Goal: Task Accomplishment & Management: Manage account settings

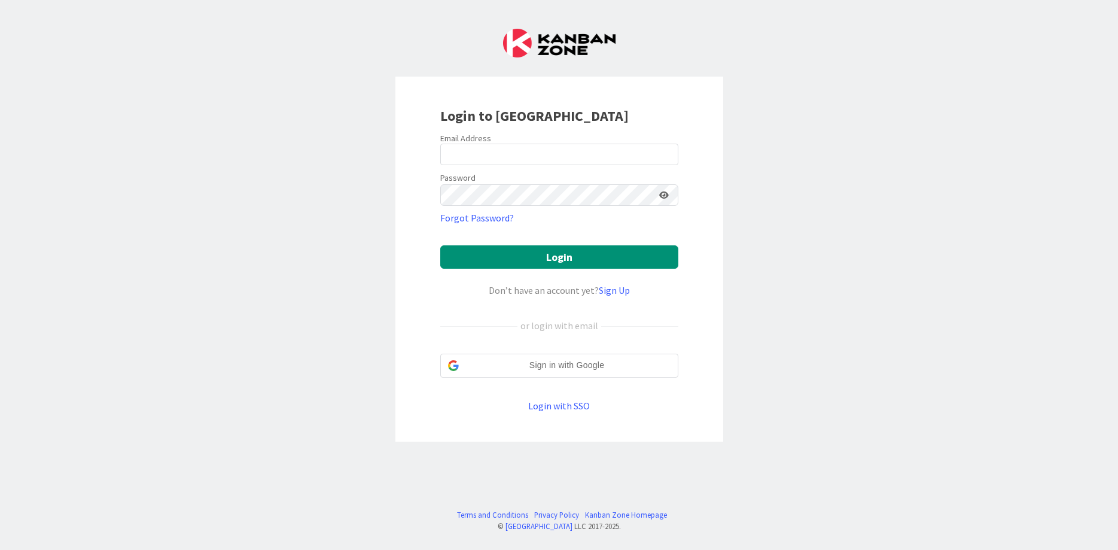
type input "[EMAIL_ADDRESS][DOMAIN_NAME]"
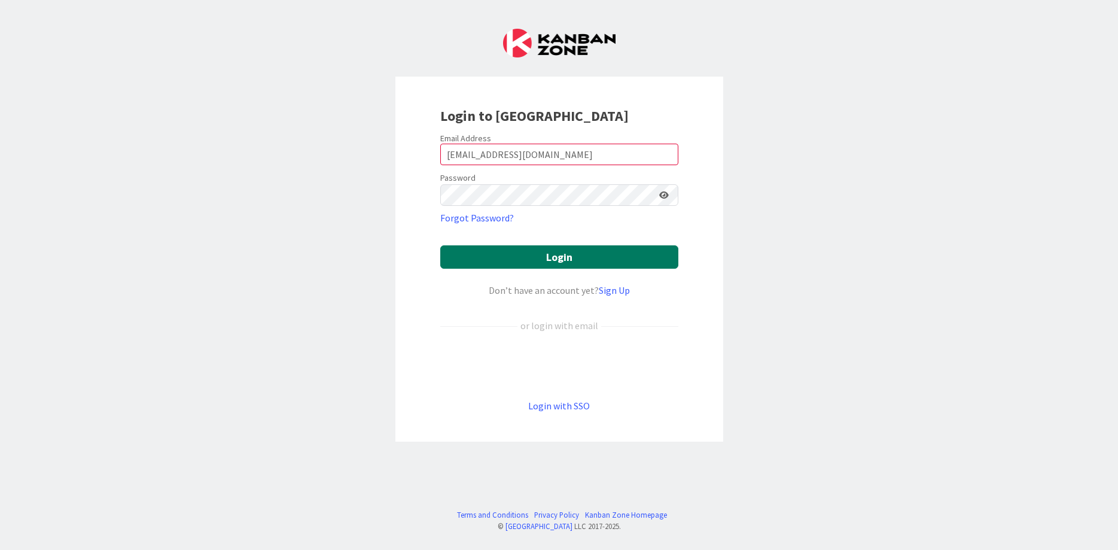
drag, startPoint x: 528, startPoint y: 251, endPoint x: 651, endPoint y: 44, distance: 240.3
click at [530, 251] on button "Login" at bounding box center [559, 256] width 238 height 23
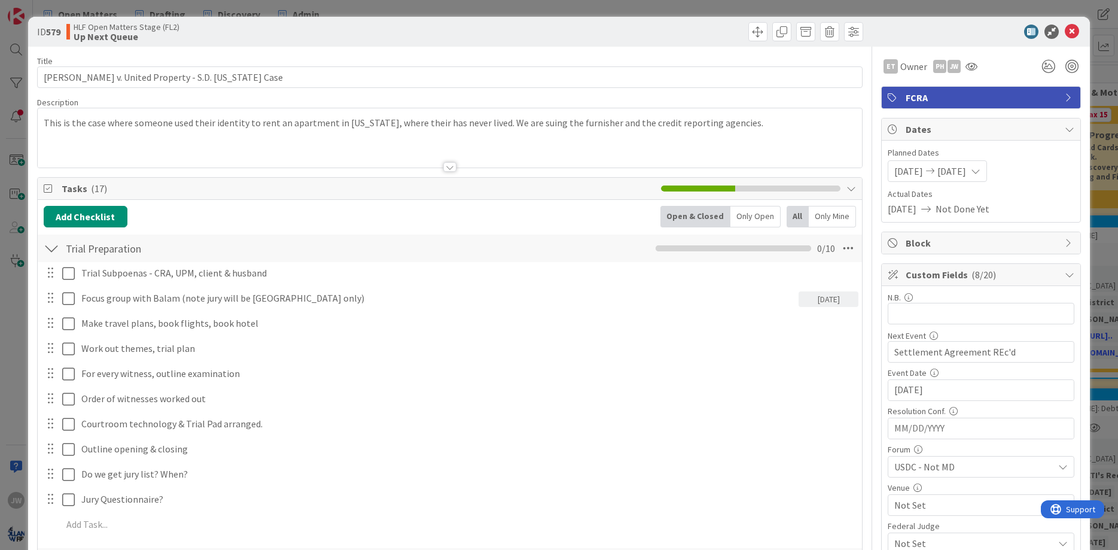
click at [1075, 31] on icon at bounding box center [1071, 32] width 14 height 14
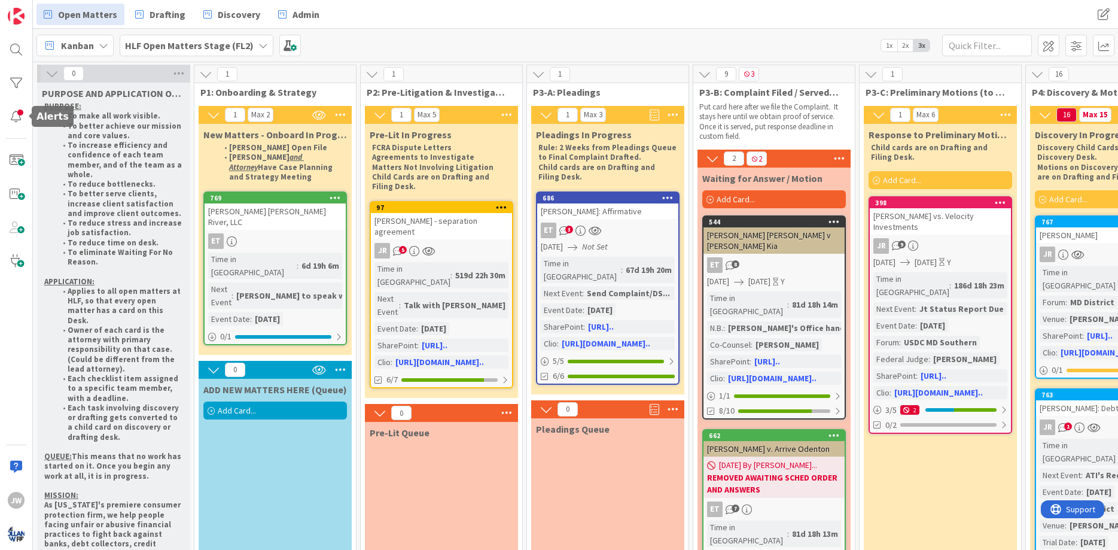
click at [15, 131] on div "JW" at bounding box center [16, 275] width 33 height 550
click at [16, 120] on div at bounding box center [16, 117] width 24 height 24
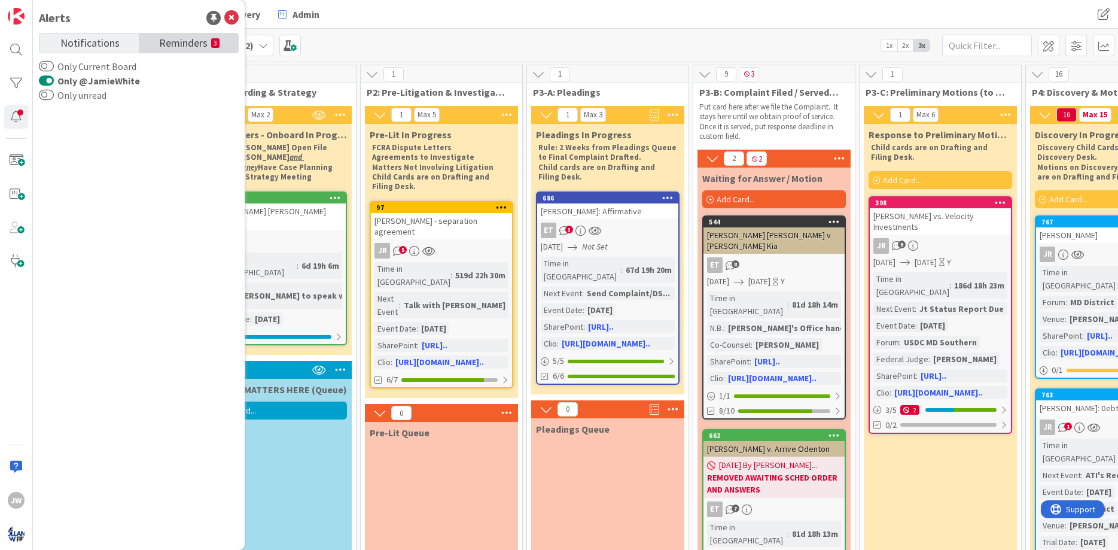
click at [176, 46] on span "Reminders" at bounding box center [183, 41] width 48 height 17
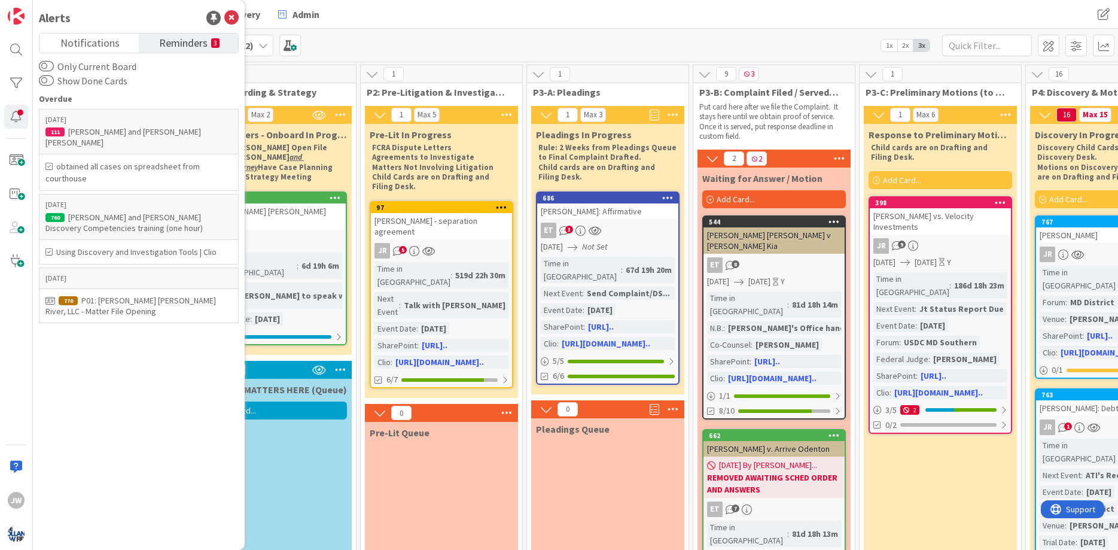
click at [749, 43] on div "Kanban HLF Open Matters Stage (FL2) 1x 2x 3x" at bounding box center [575, 45] width 1085 height 33
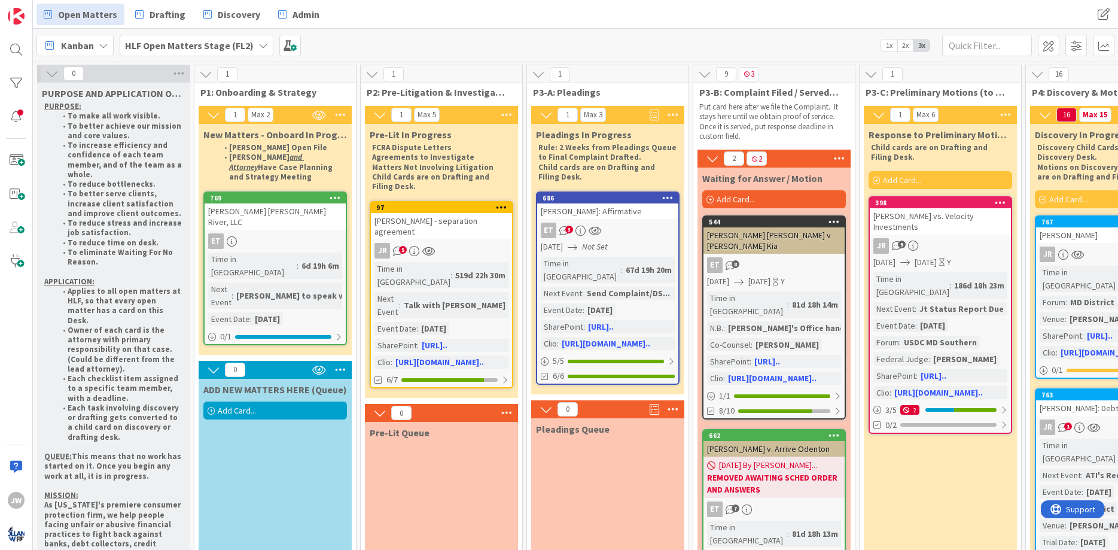
click at [151, 41] on b "HLF Open Matters Stage (FL2)" at bounding box center [189, 45] width 129 height 12
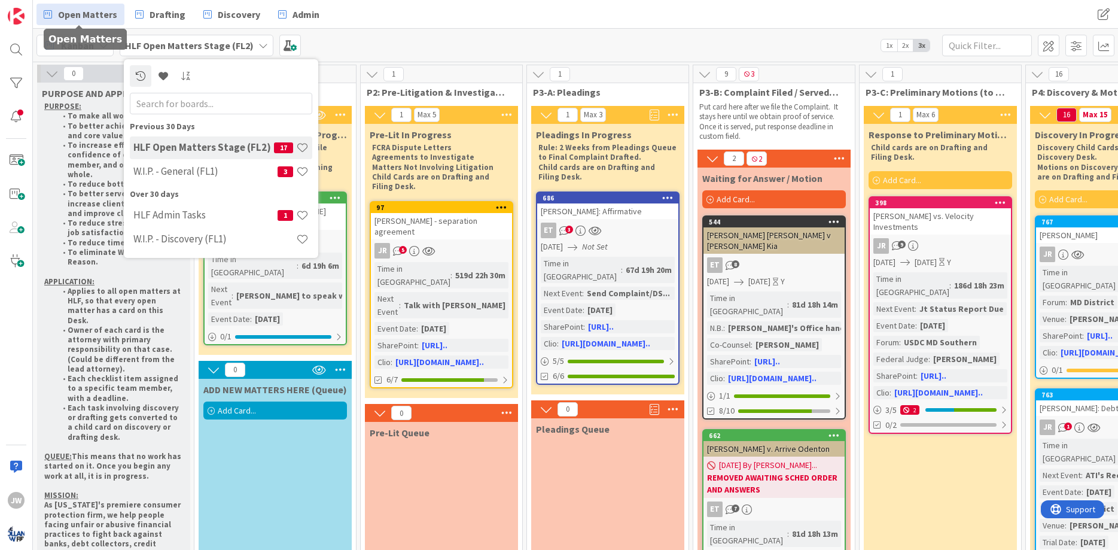
click at [75, 39] on span "Kanban" at bounding box center [77, 45] width 33 height 14
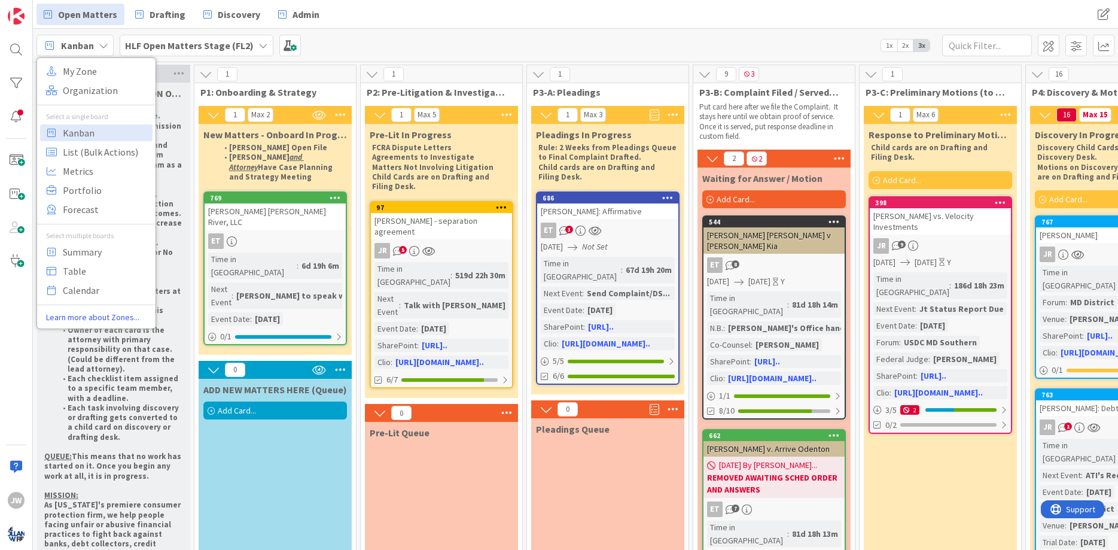
click at [103, 80] on div "My Zone Organization Select a single board Kanban List (Bulk Actions) Metrics P…" at bounding box center [96, 193] width 118 height 261
click at [108, 71] on span "My Zone" at bounding box center [106, 71] width 86 height 18
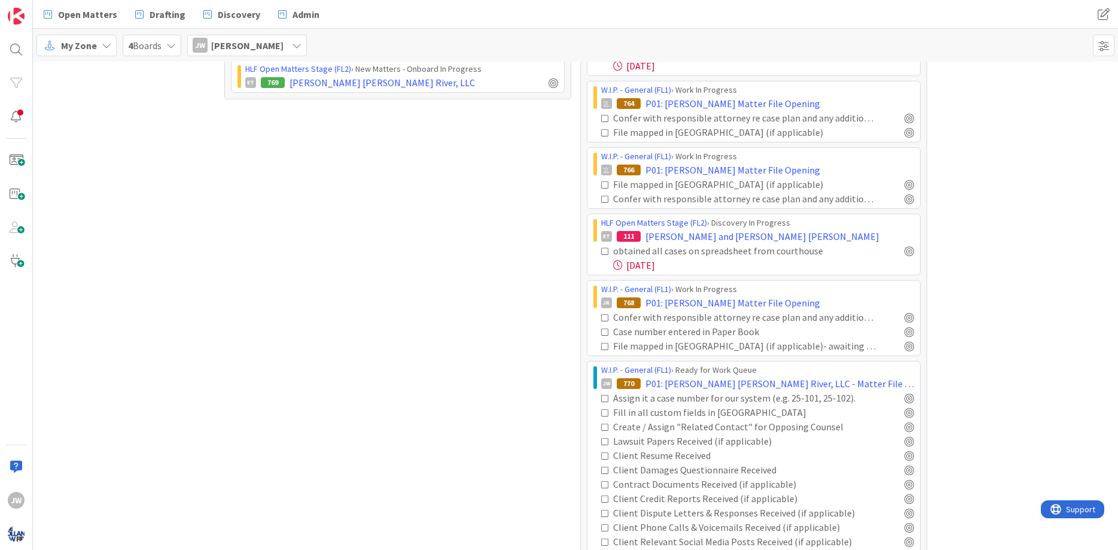
scroll to position [160, 0]
click at [603, 249] on icon at bounding box center [605, 248] width 8 height 8
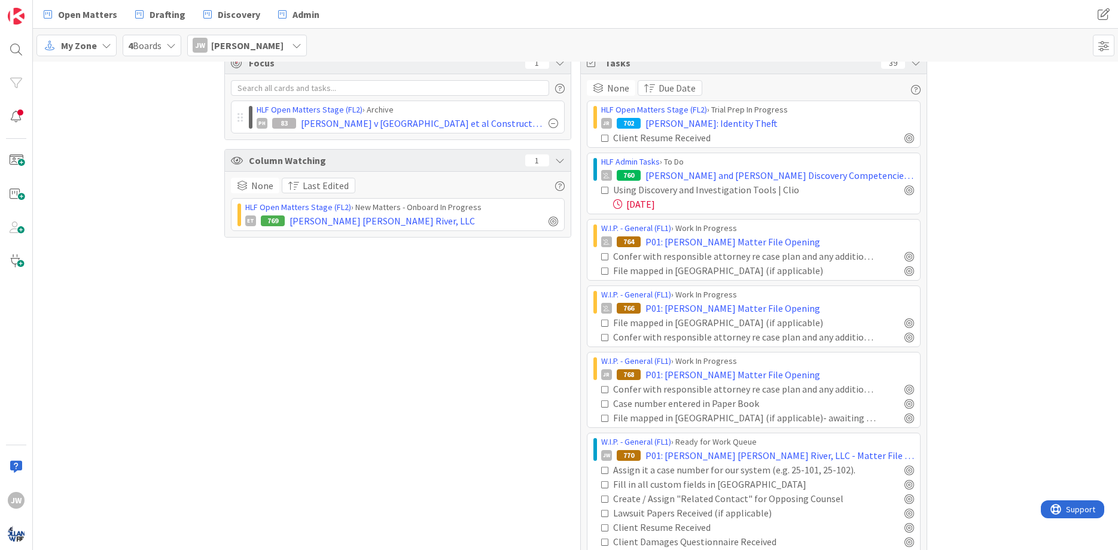
scroll to position [17, 0]
click at [604, 137] on icon at bounding box center [605, 140] width 8 height 8
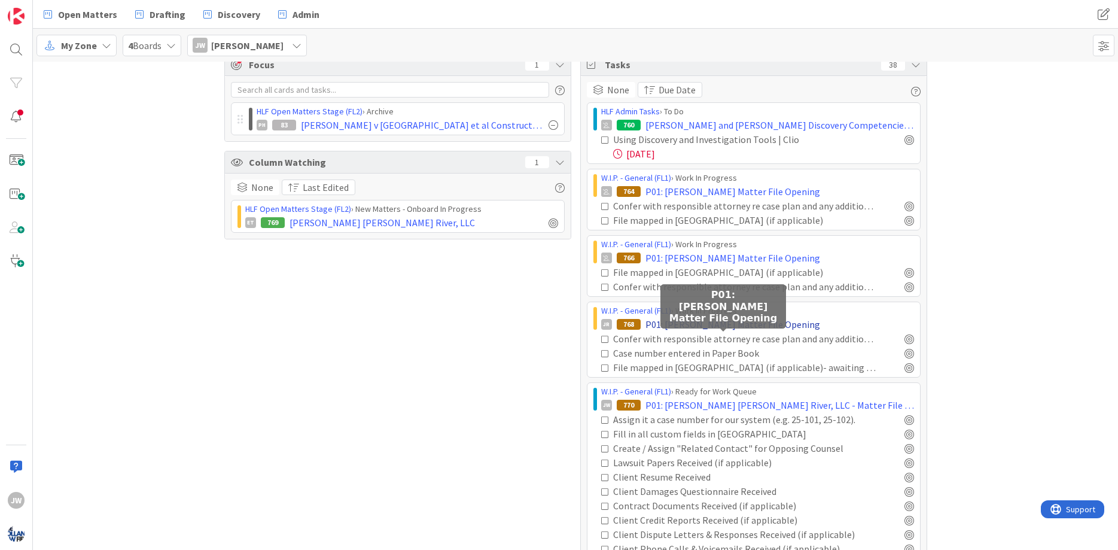
scroll to position [0, 0]
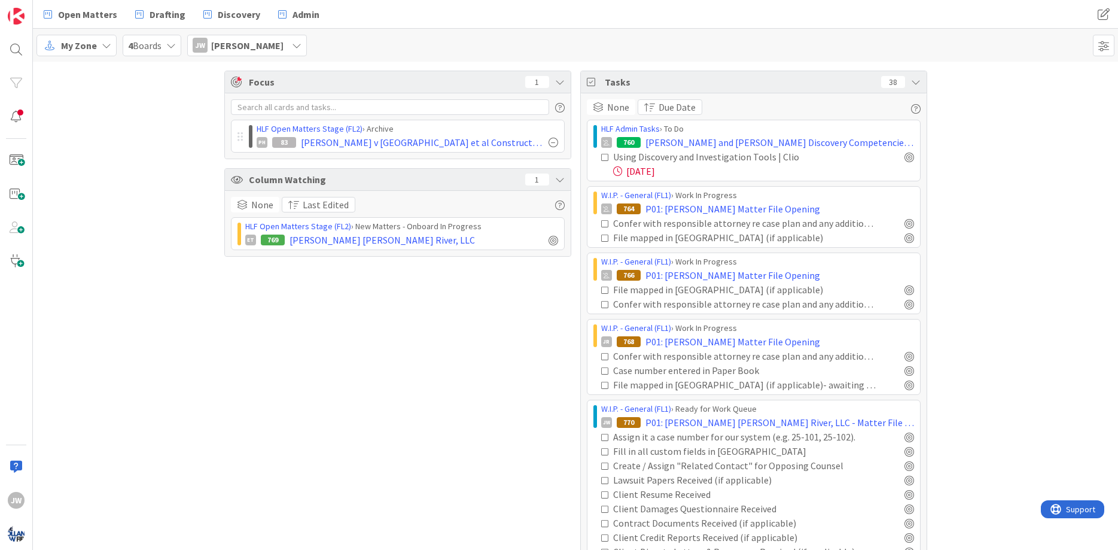
click at [202, 199] on div "Focus 1 HLF Open Matters Stage (FL2) › Archive PH 83 [PERSON_NAME] v Pennrose e…" at bounding box center [575, 470] width 1085 height 817
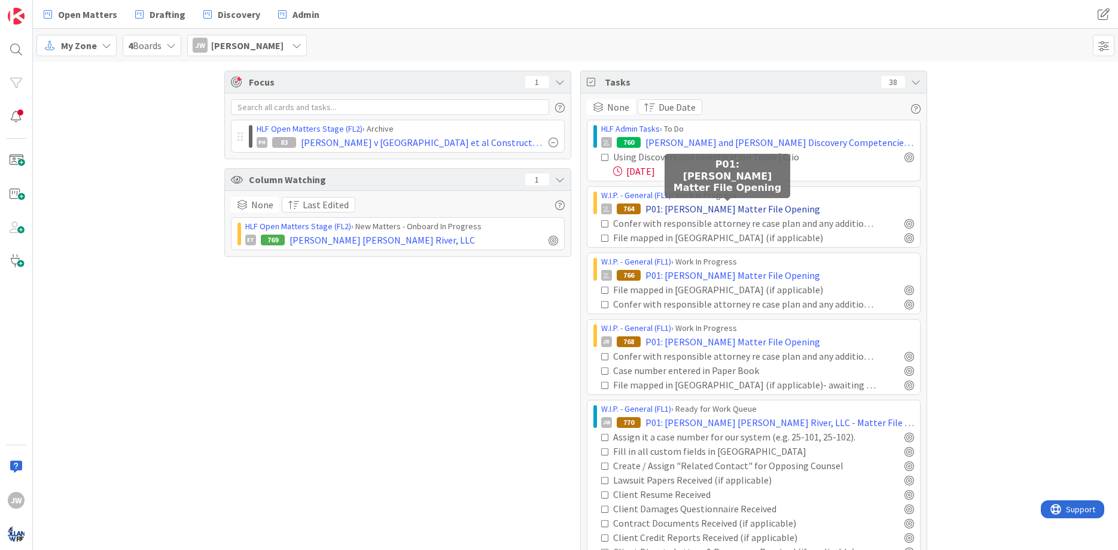
click at [727, 206] on span "P01: [PERSON_NAME] Matter File Opening" at bounding box center [732, 209] width 175 height 14
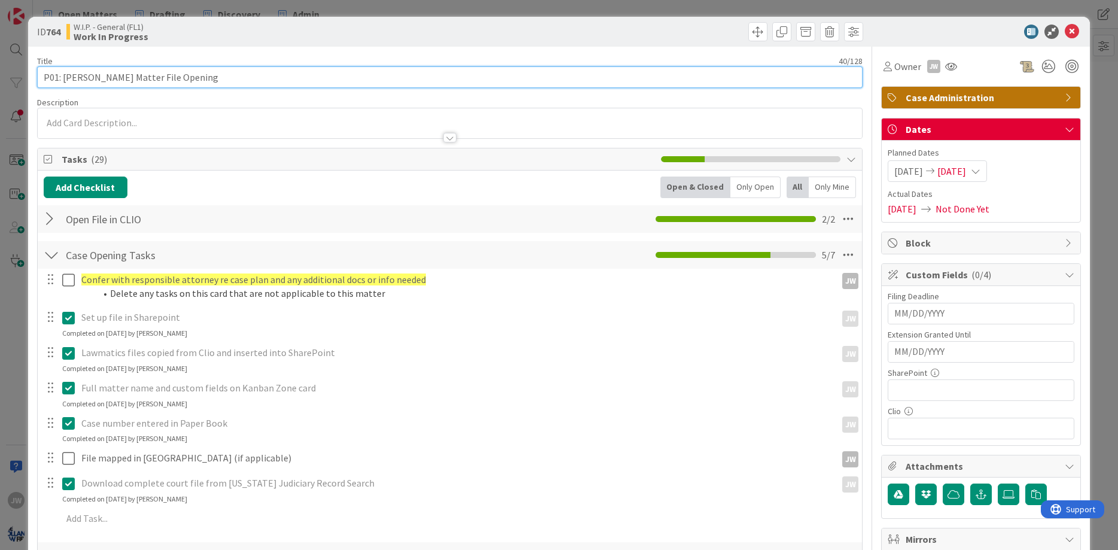
click at [95, 75] on input "P01: [PERSON_NAME] Matter File Opening" at bounding box center [450, 77] width 826 height 22
type input "P01: [PERSON_NAME] Matter File Opening"
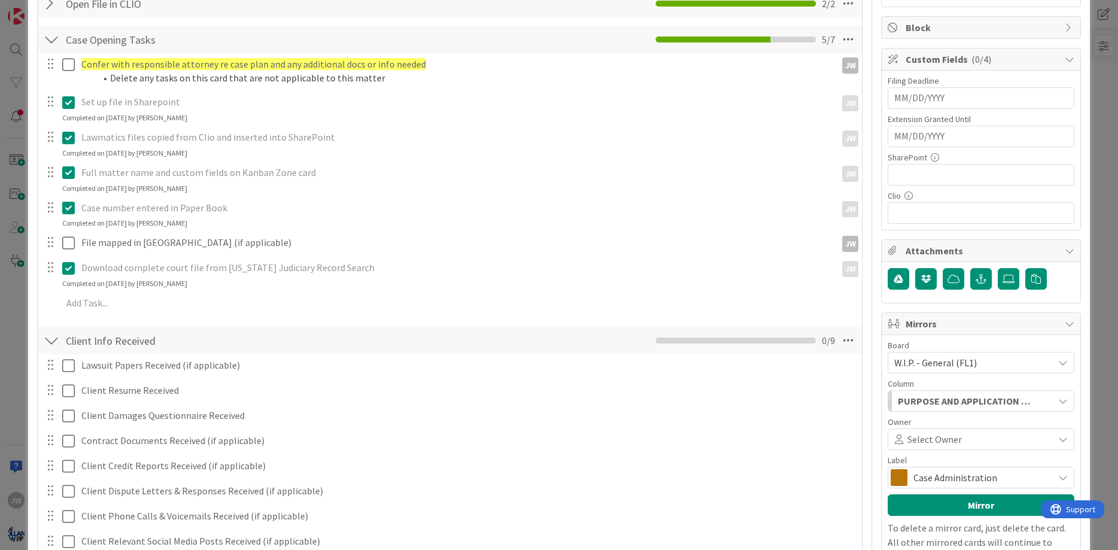
scroll to position [431, 0]
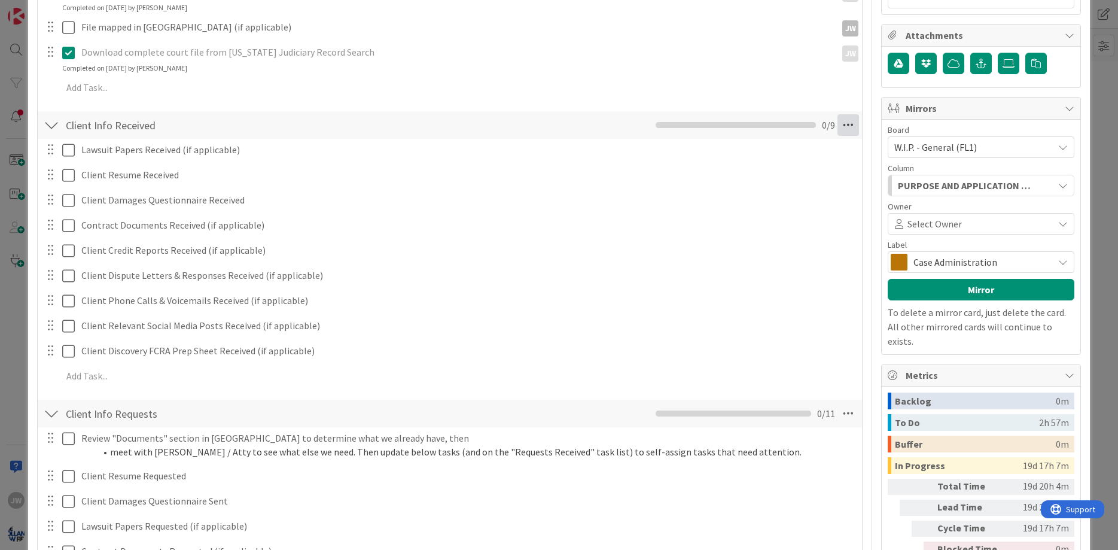
click at [842, 124] on icon at bounding box center [848, 125] width 22 height 22
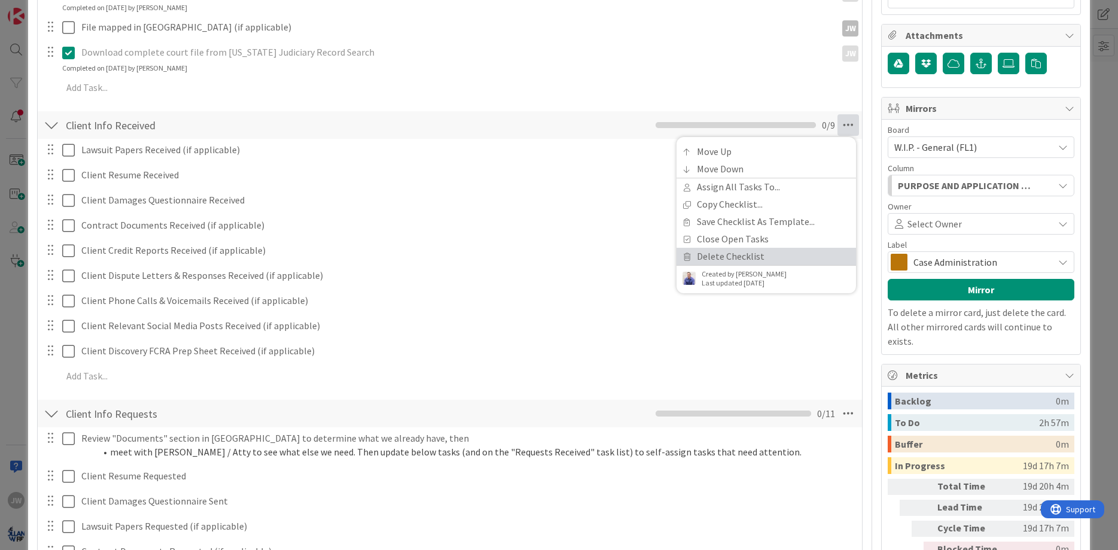
click at [740, 255] on link "Delete Checklist" at bounding box center [765, 256] width 179 height 17
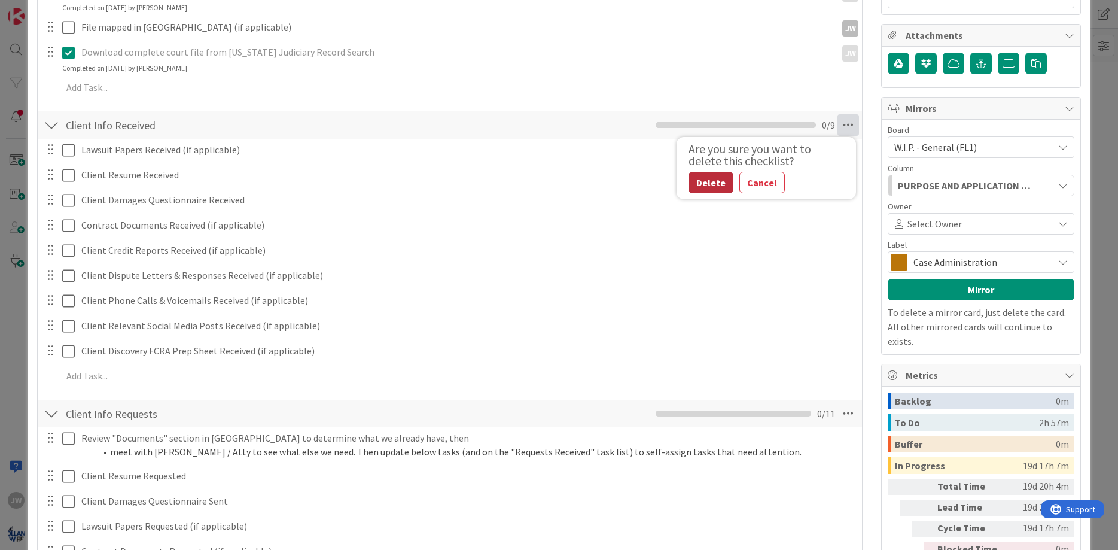
click at [727, 181] on button "Delete" at bounding box center [710, 183] width 45 height 22
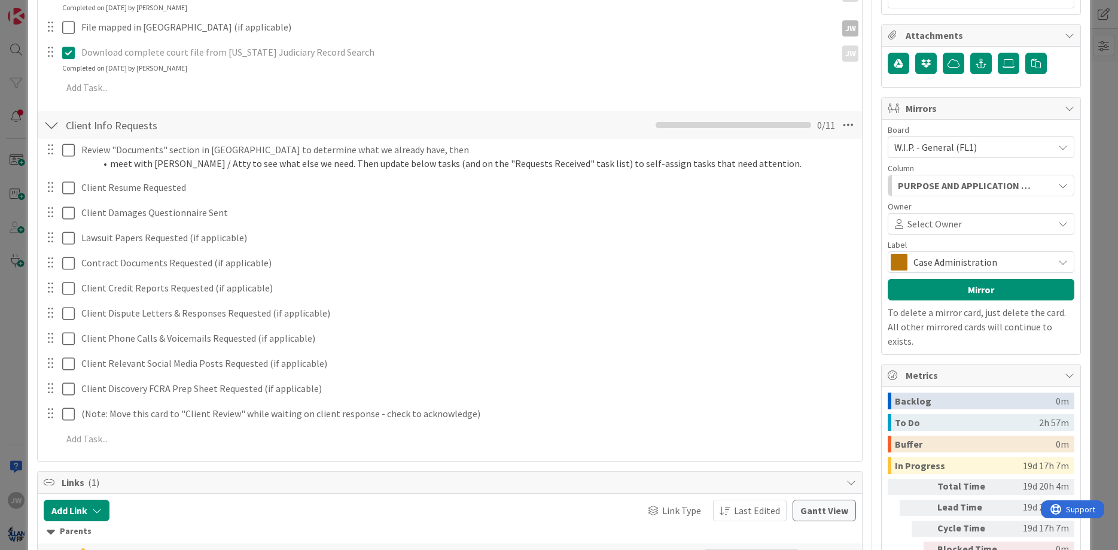
scroll to position [0, 0]
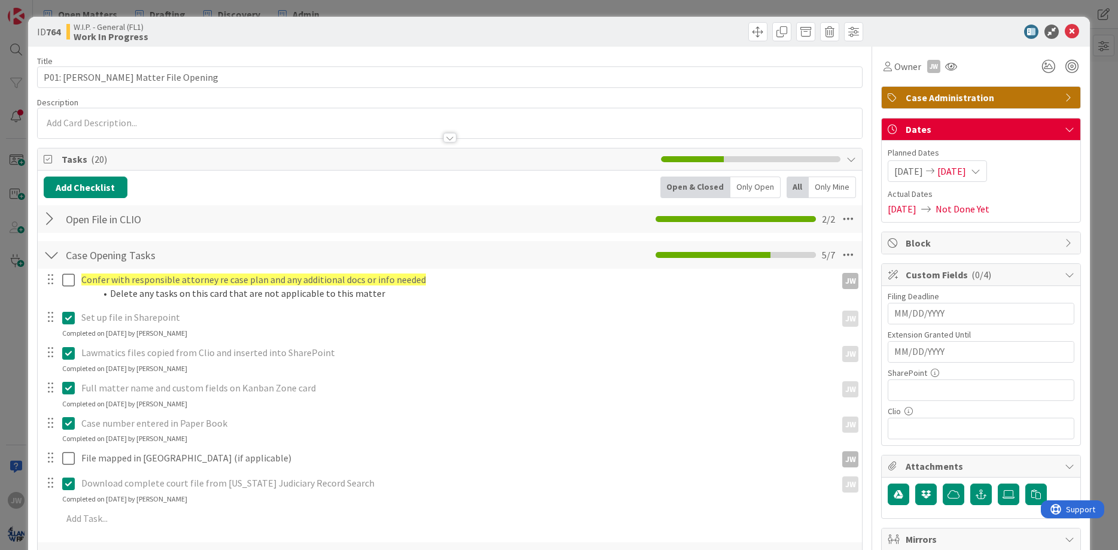
click at [1077, 30] on icon at bounding box center [1071, 32] width 14 height 14
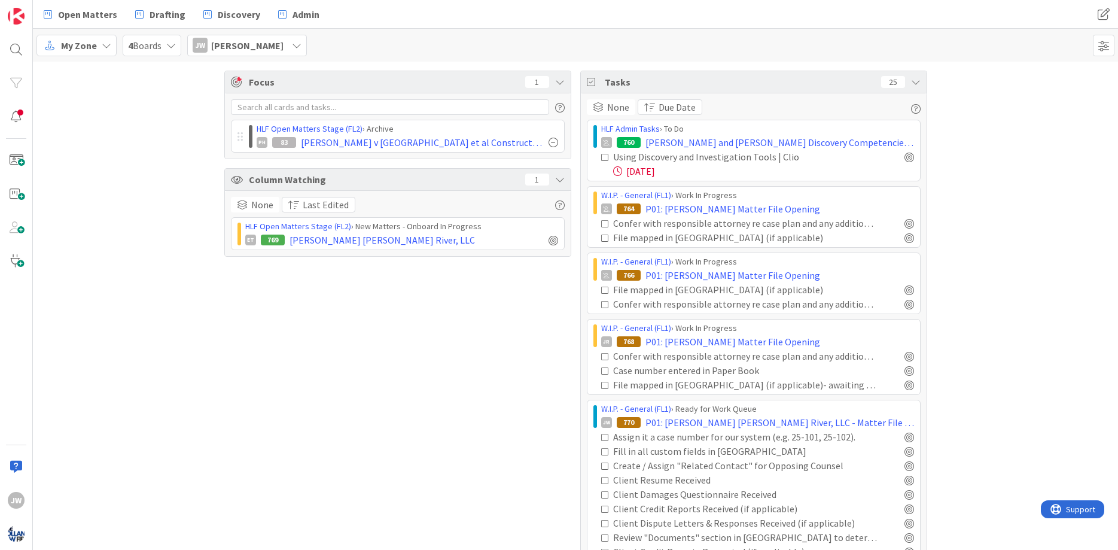
click at [605, 226] on icon at bounding box center [605, 223] width 8 height 8
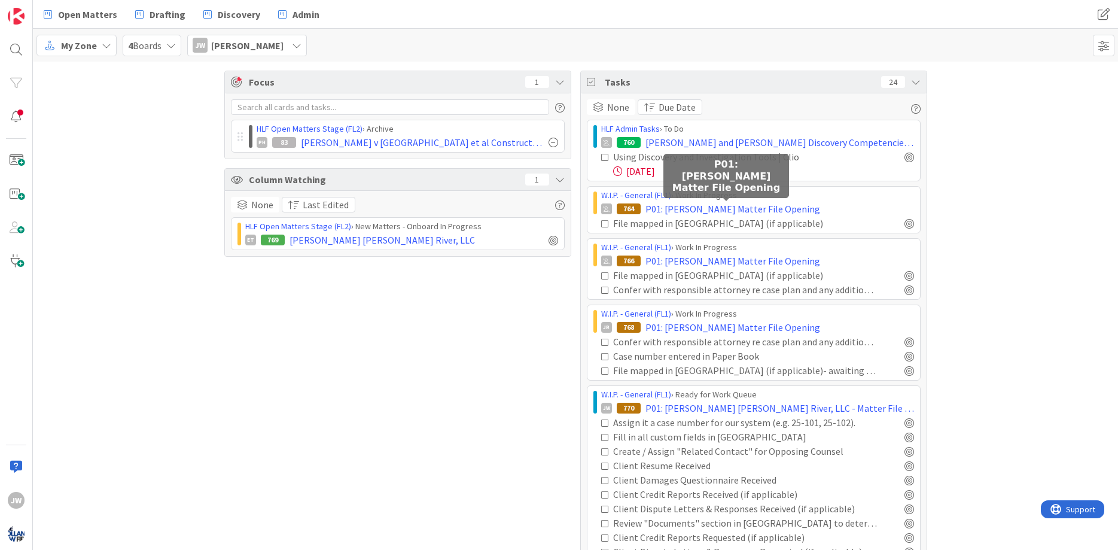
click at [714, 210] on span "P01: [PERSON_NAME] Matter File Opening" at bounding box center [732, 209] width 175 height 14
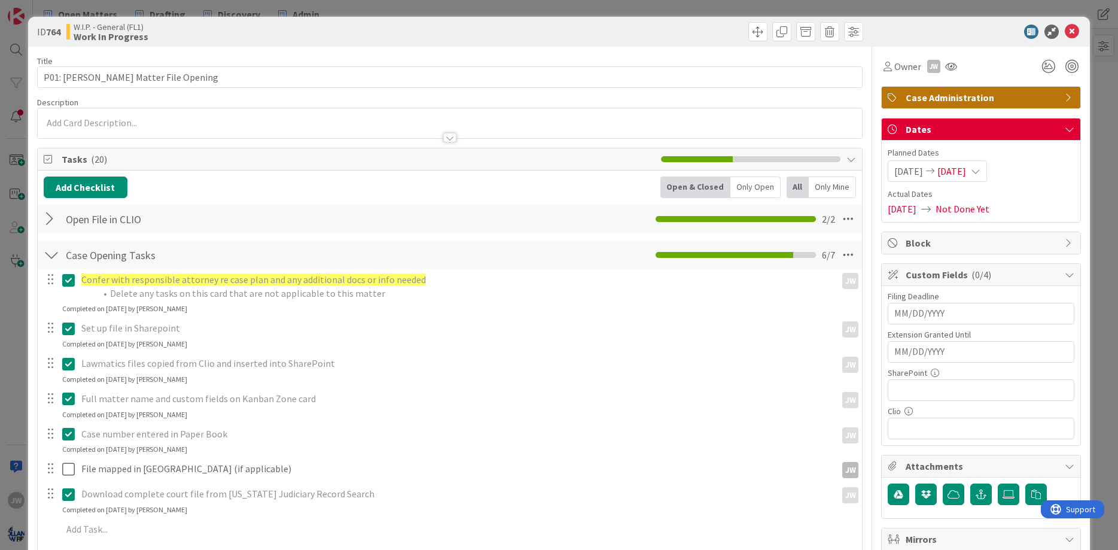
scroll to position [502, 0]
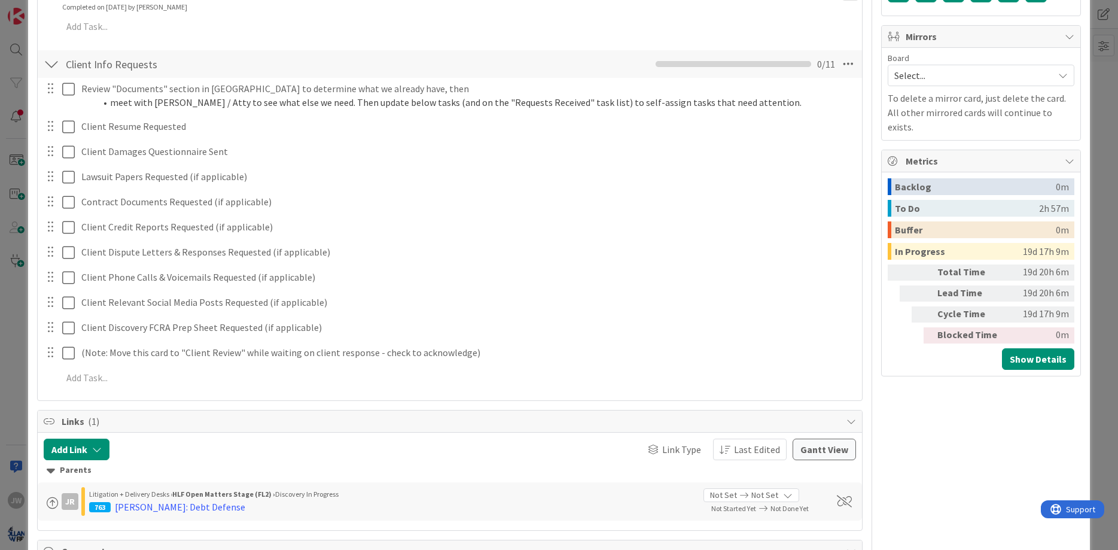
click at [859, 62] on div "Client Info Requests Checklist Name 20 / 64 Client Info Requests 0 / 11" at bounding box center [450, 64] width 825 height 28
click at [855, 60] on icon at bounding box center [848, 64] width 22 height 22
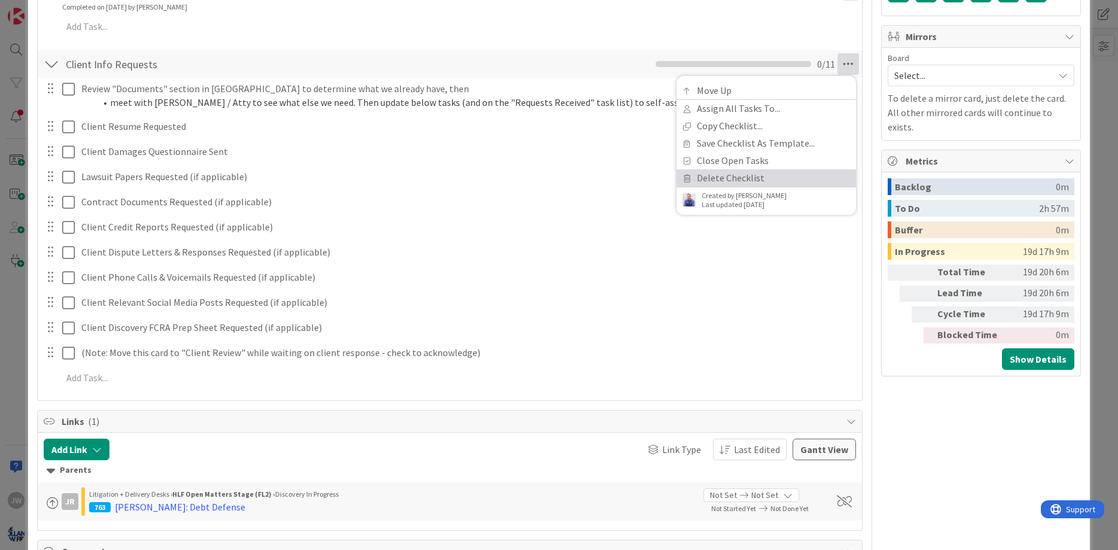
click at [780, 170] on link "Delete Checklist" at bounding box center [765, 177] width 179 height 17
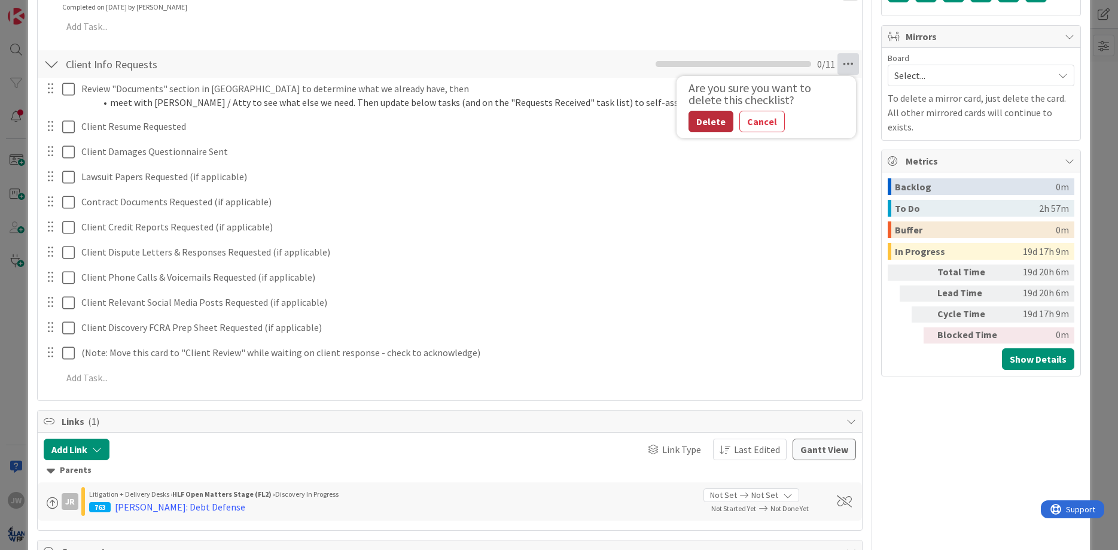
click at [691, 121] on button "Delete" at bounding box center [710, 122] width 45 height 22
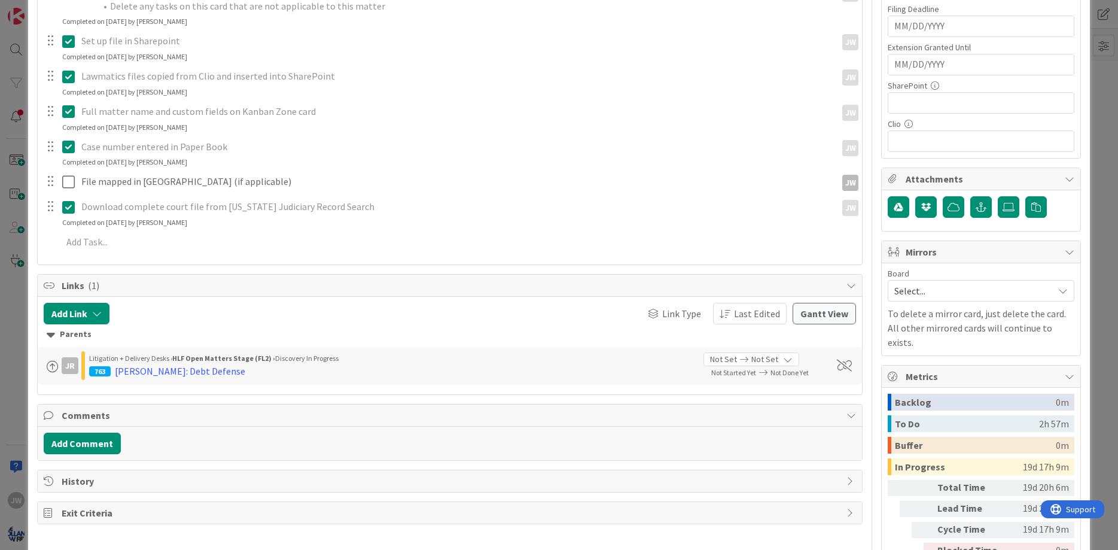
scroll to position [0, 0]
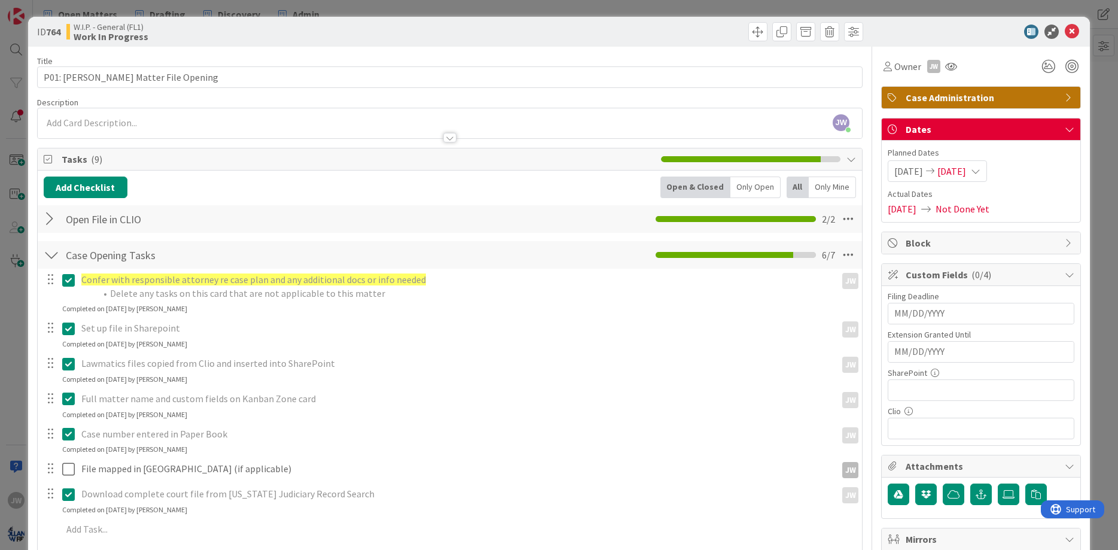
click at [1079, 32] on div at bounding box center [975, 32] width 212 height 14
click at [1078, 31] on icon at bounding box center [1071, 32] width 14 height 14
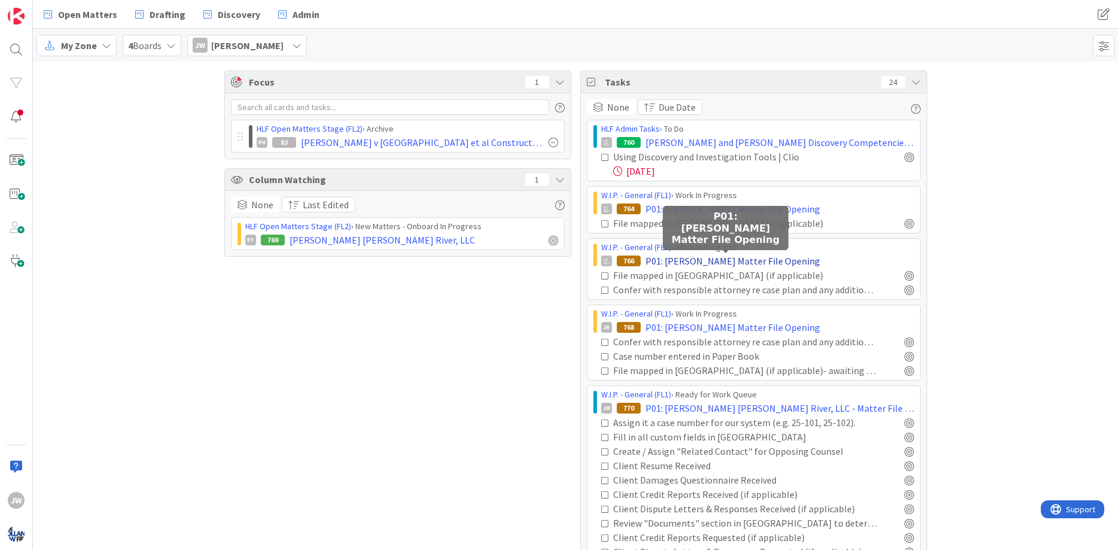
click at [660, 264] on span "P01: [PERSON_NAME] Matter File Opening" at bounding box center [732, 261] width 175 height 14
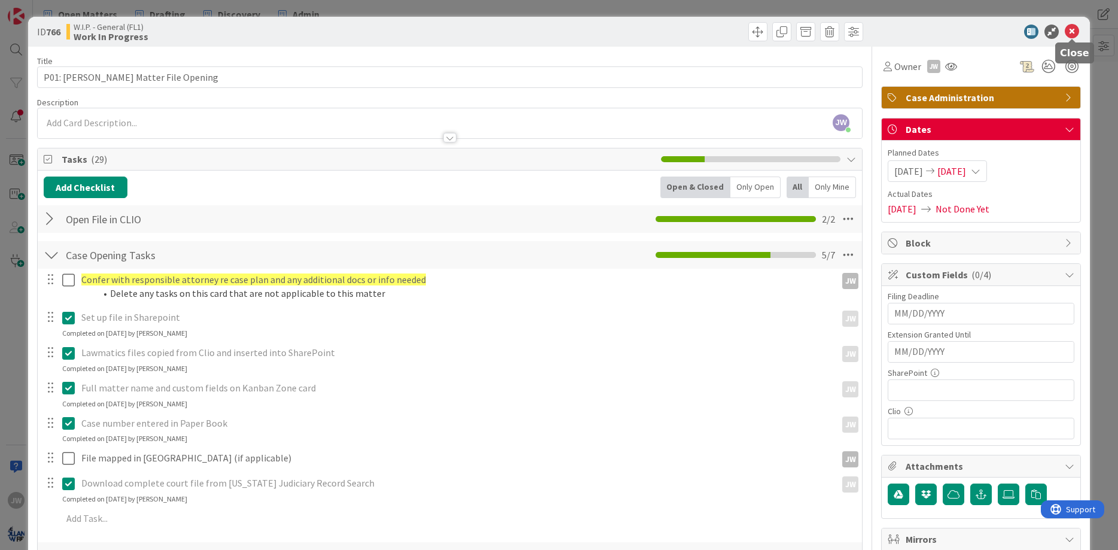
click at [1076, 32] on icon at bounding box center [1071, 32] width 14 height 14
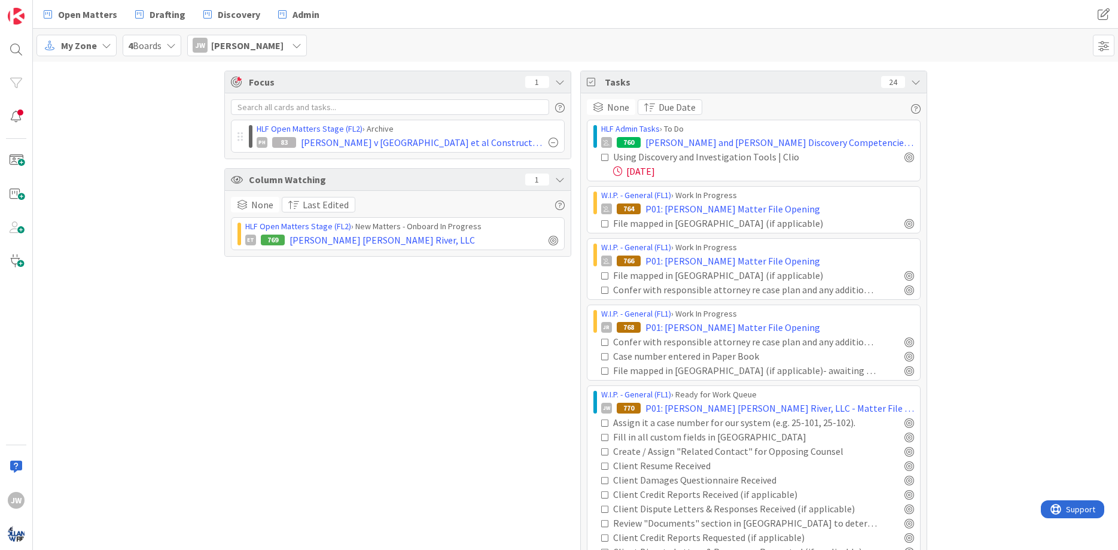
click at [601, 292] on icon at bounding box center [605, 290] width 8 height 8
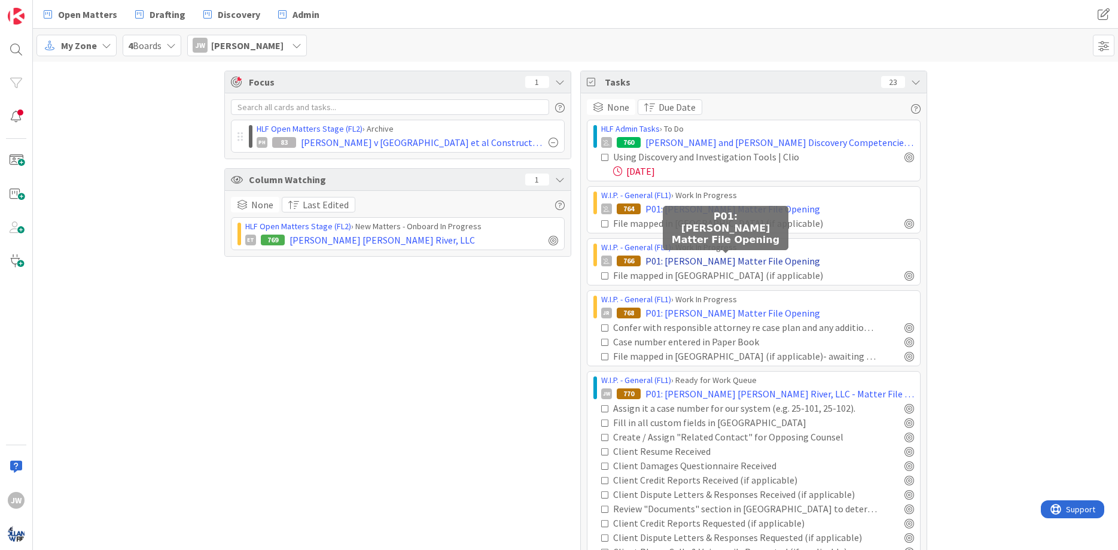
click at [668, 260] on span "P01: [PERSON_NAME] Matter File Opening" at bounding box center [732, 261] width 175 height 14
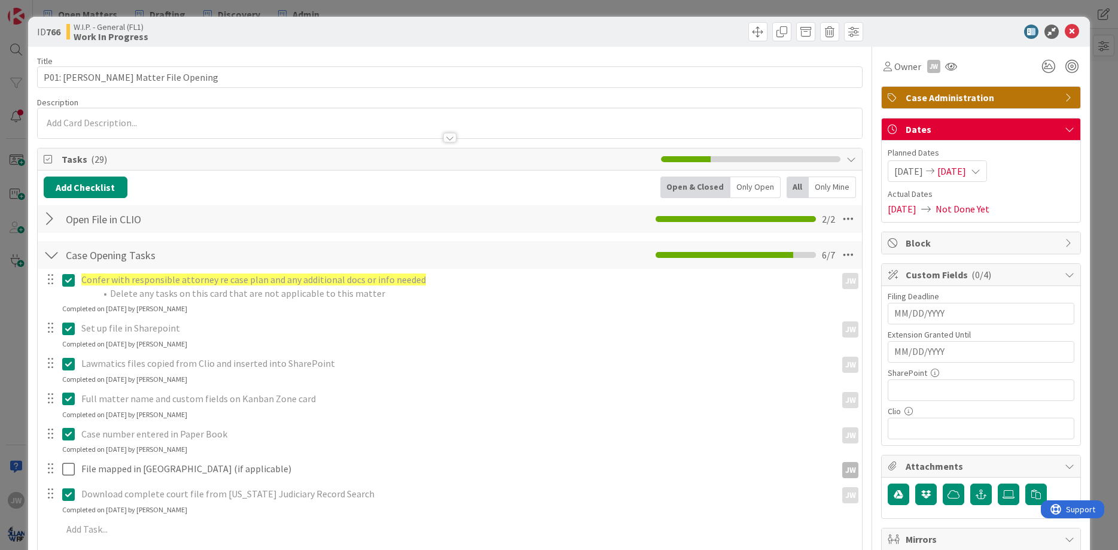
scroll to position [469, 0]
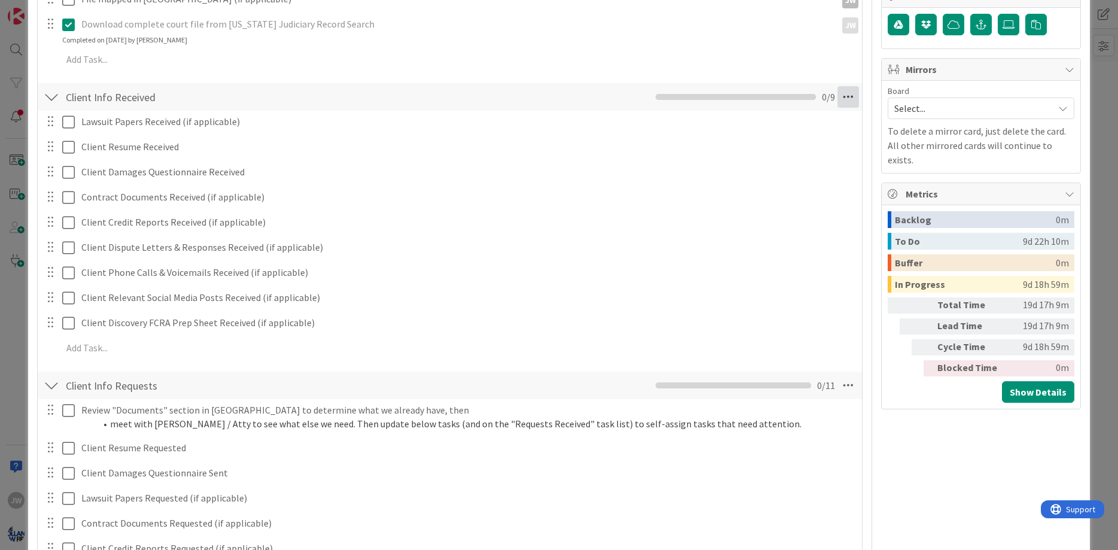
click at [844, 100] on icon at bounding box center [848, 97] width 22 height 22
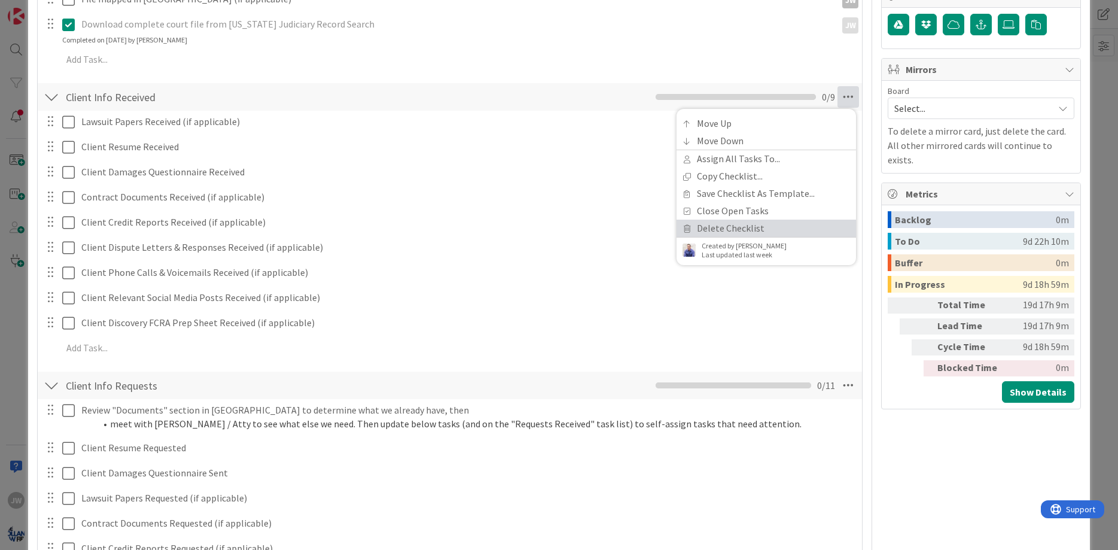
click at [773, 221] on link "Delete Checklist" at bounding box center [765, 227] width 179 height 17
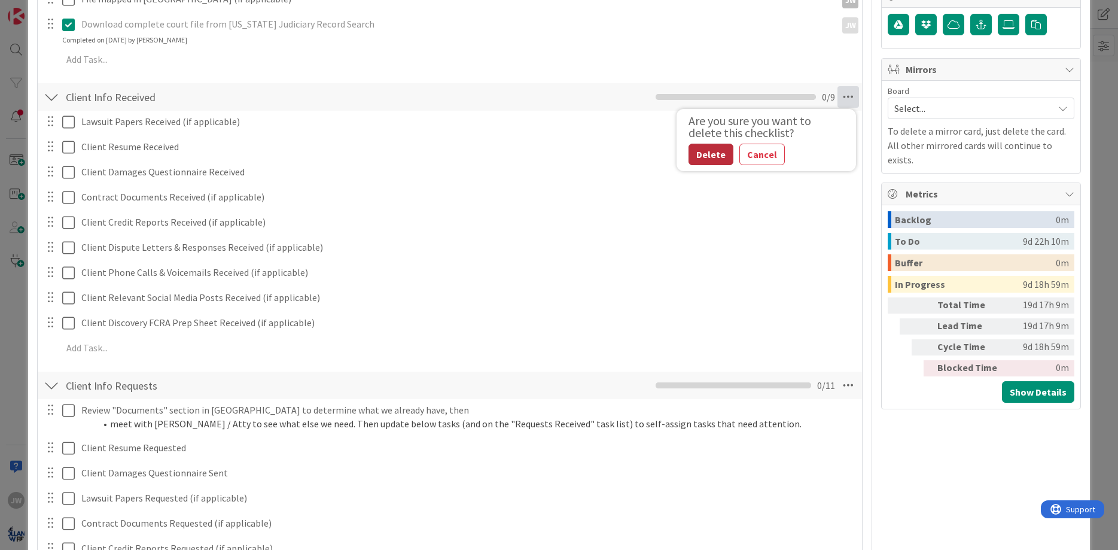
click at [700, 146] on button "Delete" at bounding box center [710, 155] width 45 height 22
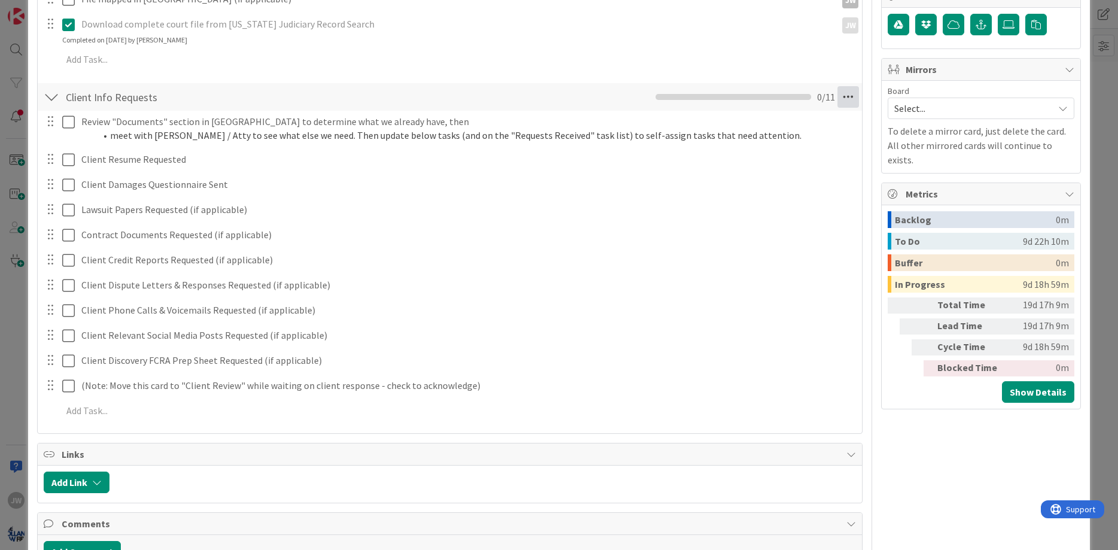
click at [844, 103] on icon at bounding box center [848, 97] width 22 height 22
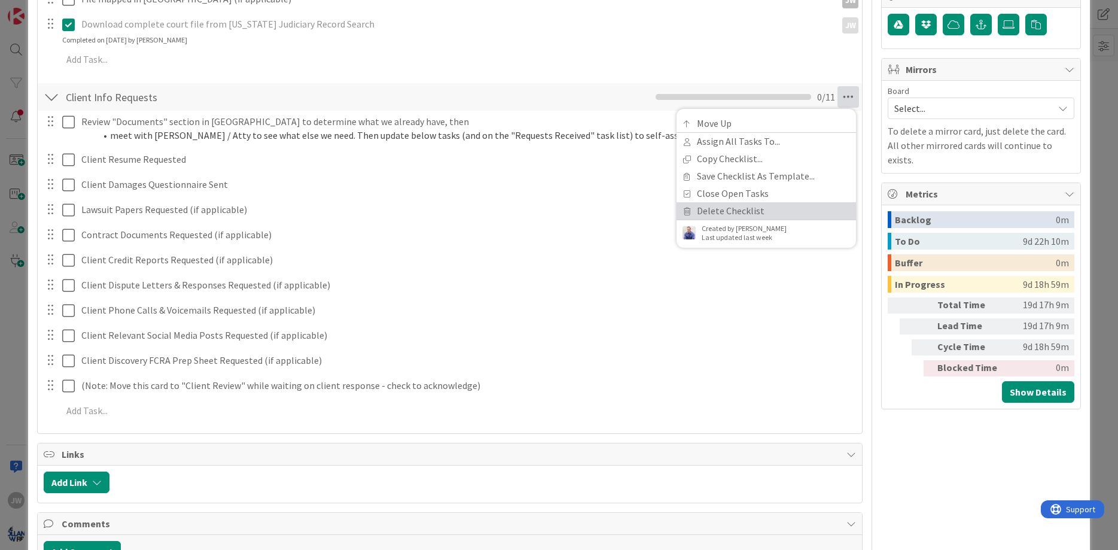
click at [749, 206] on link "Delete Checklist" at bounding box center [765, 210] width 179 height 17
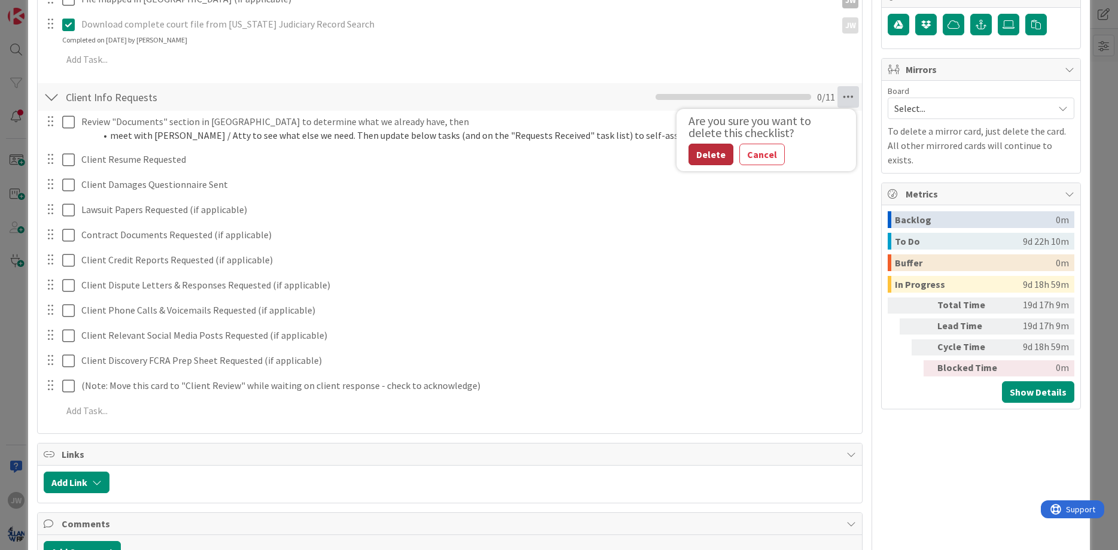
click at [691, 150] on button "Delete" at bounding box center [710, 155] width 45 height 22
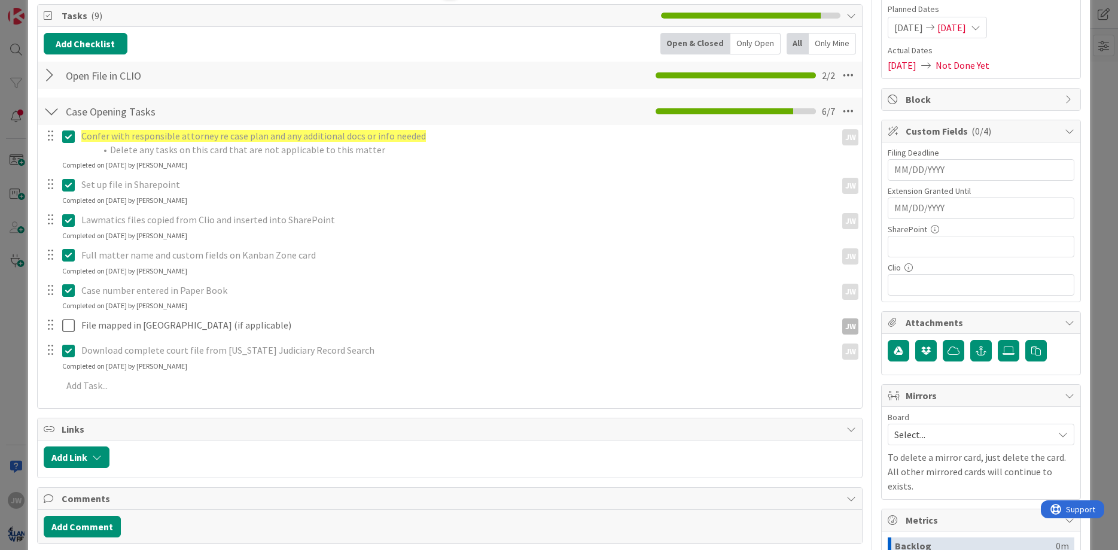
scroll to position [0, 0]
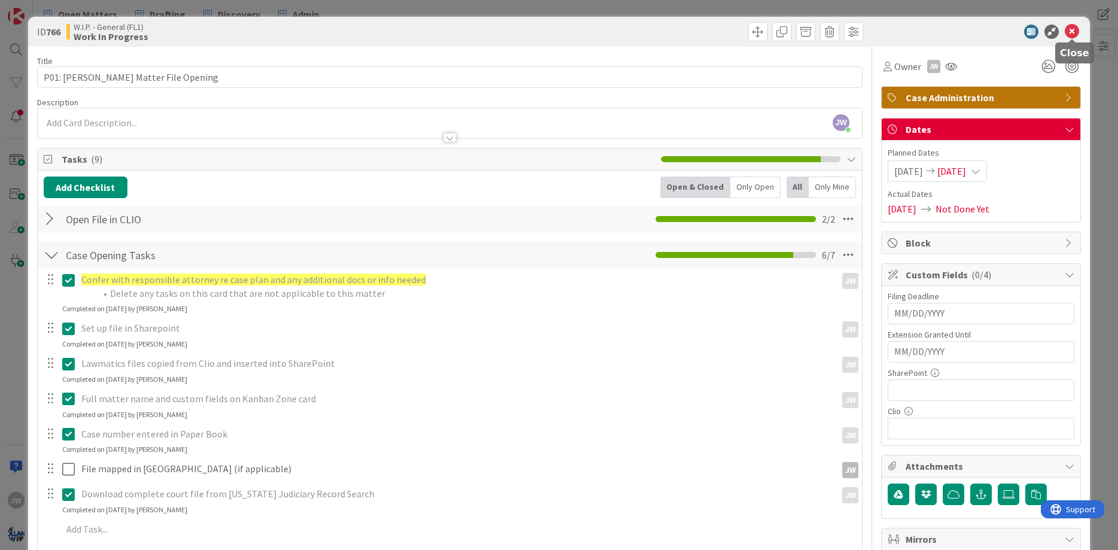
click at [1071, 25] on icon at bounding box center [1071, 32] width 14 height 14
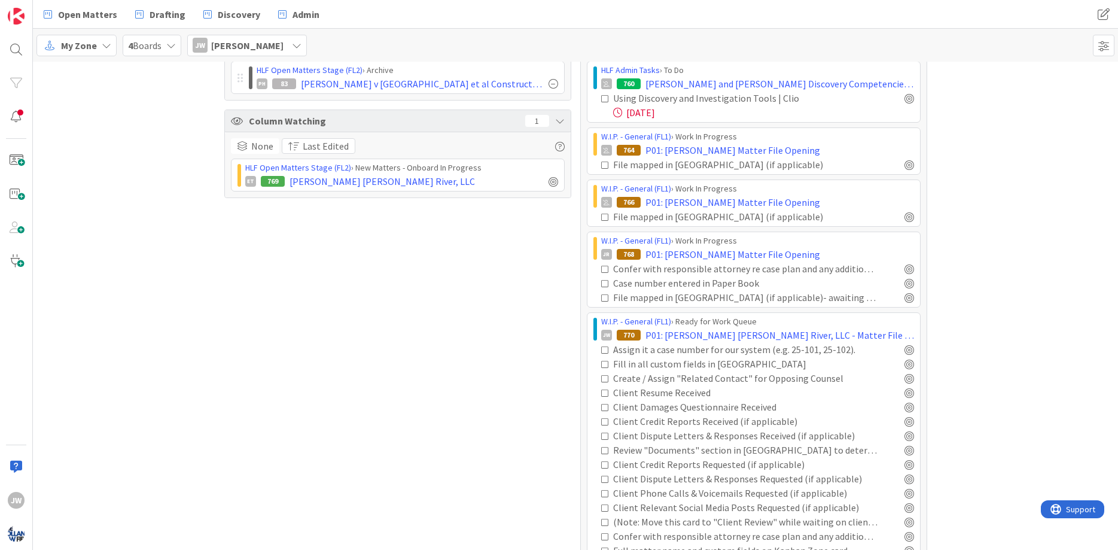
scroll to position [72, 0]
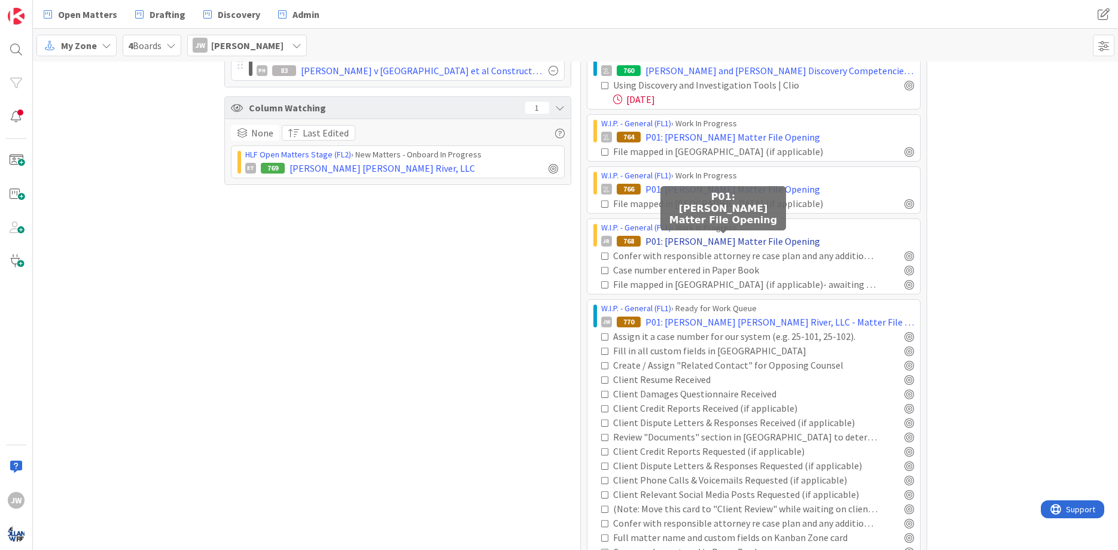
click at [689, 241] on span "P01: [PERSON_NAME] Matter File Opening" at bounding box center [732, 241] width 175 height 14
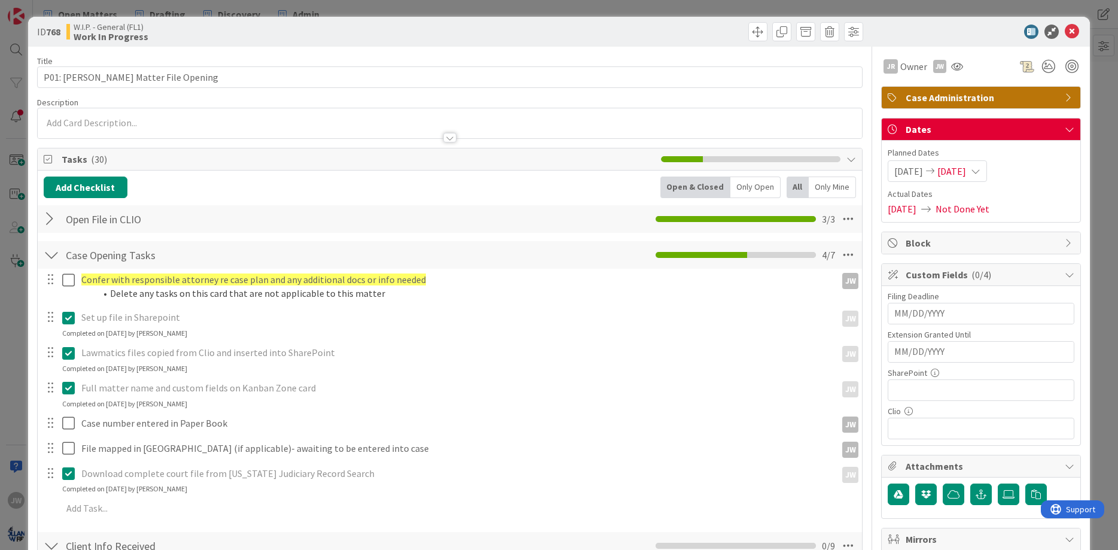
click at [1077, 34] on icon at bounding box center [1071, 32] width 14 height 14
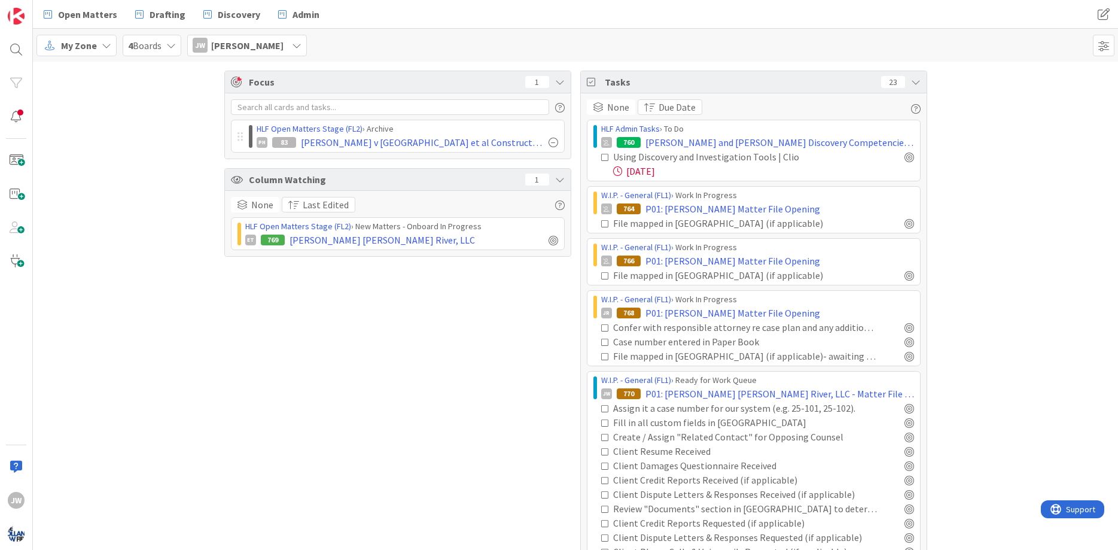
drag, startPoint x: 521, startPoint y: 294, endPoint x: 529, endPoint y: 286, distance: 11.0
click at [521, 294] on div "Focus 1 HLF Open Matters Stage (FL2) › Archive PH 83 [PERSON_NAME] v Pennrose e…" at bounding box center [397, 363] width 347 height 584
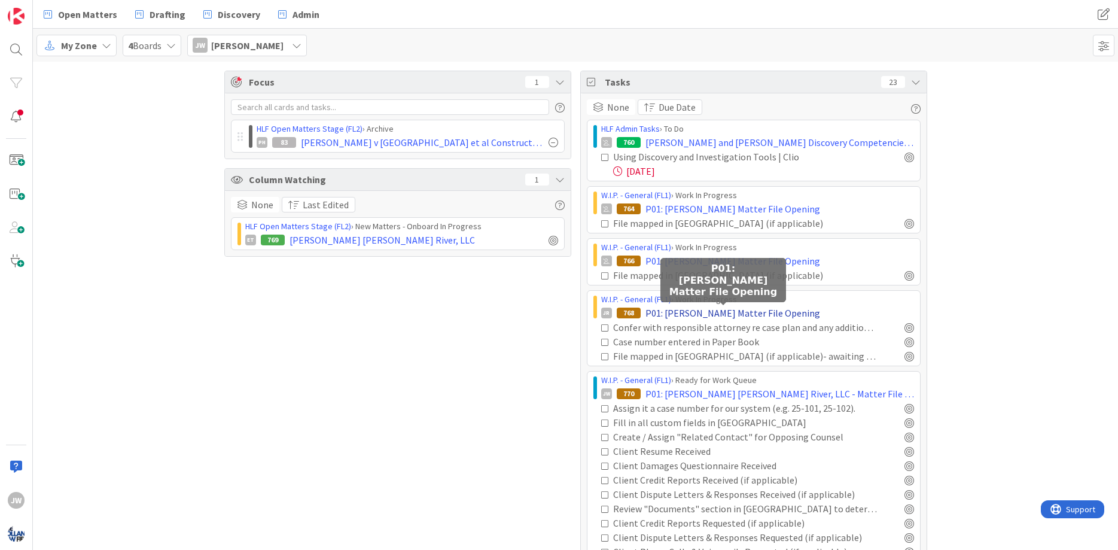
click at [782, 315] on span "P01: [PERSON_NAME] Matter File Opening" at bounding box center [732, 313] width 175 height 14
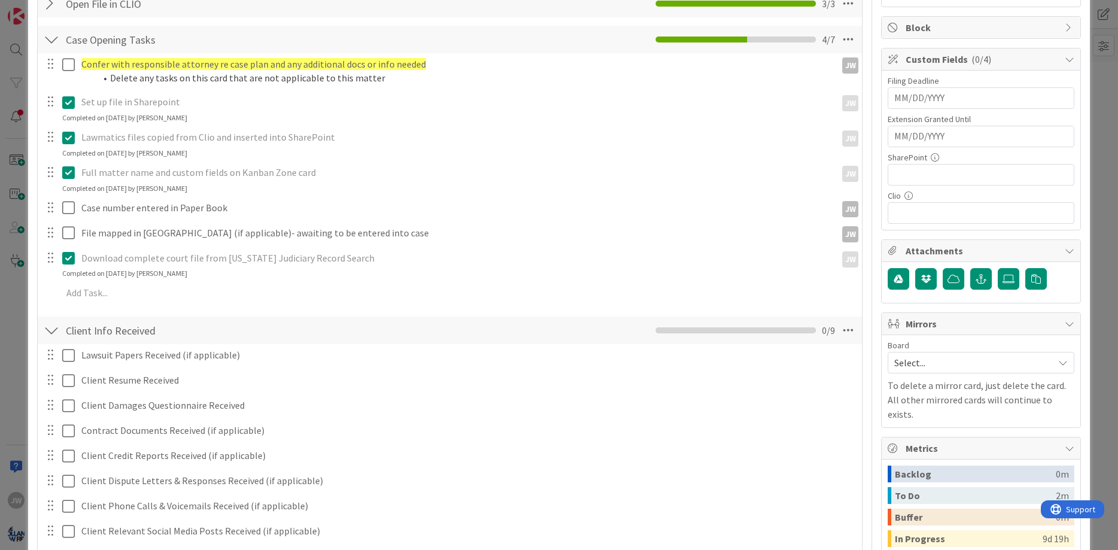
scroll to position [431, 0]
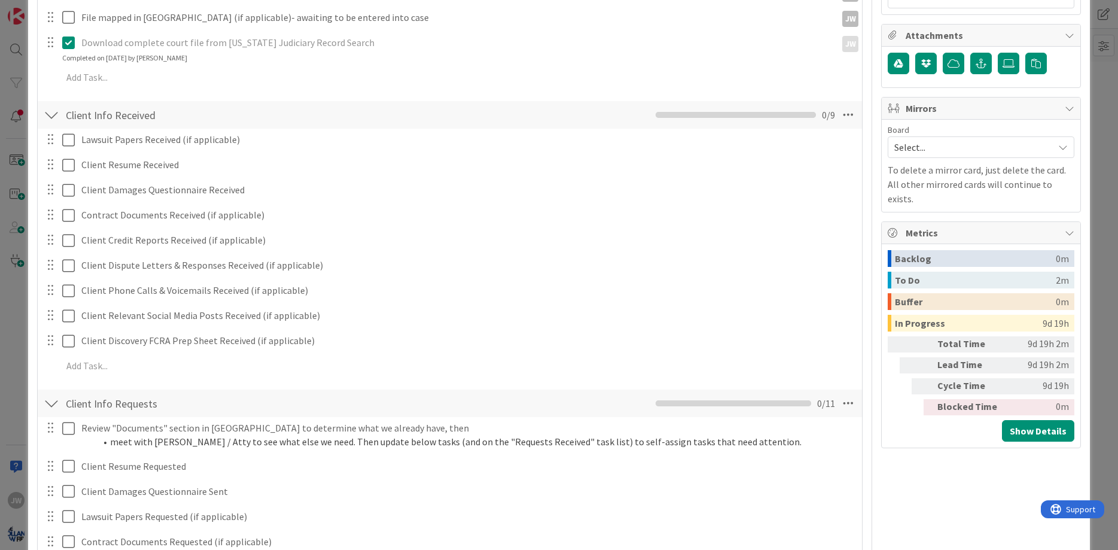
click at [870, 164] on div "Title 39 / 128 P01: [PERSON_NAME] Matter File Opening Description [PERSON_NAME]…" at bounding box center [559, 307] width 1044 height 1383
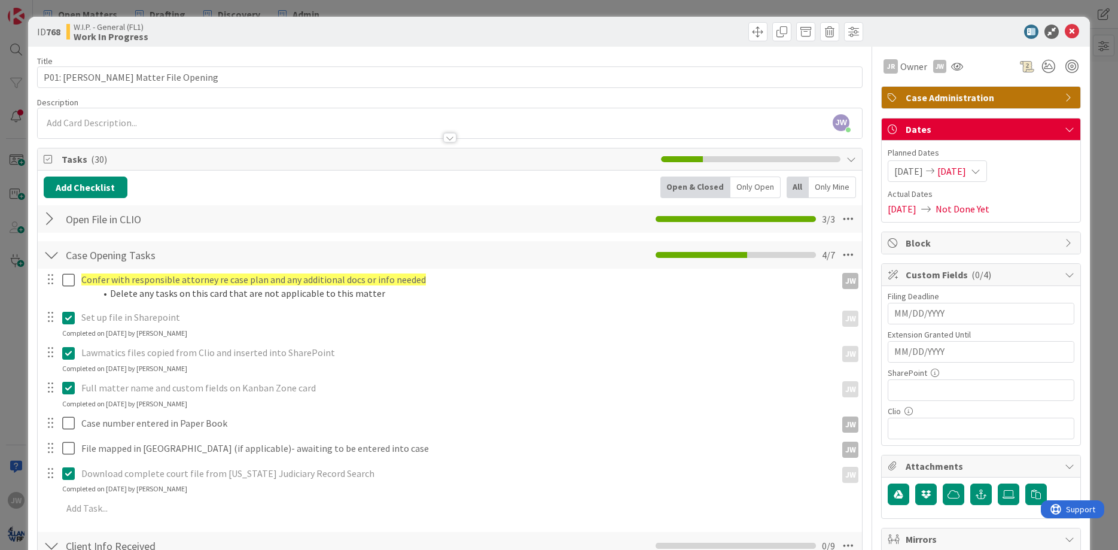
scroll to position [359, 0]
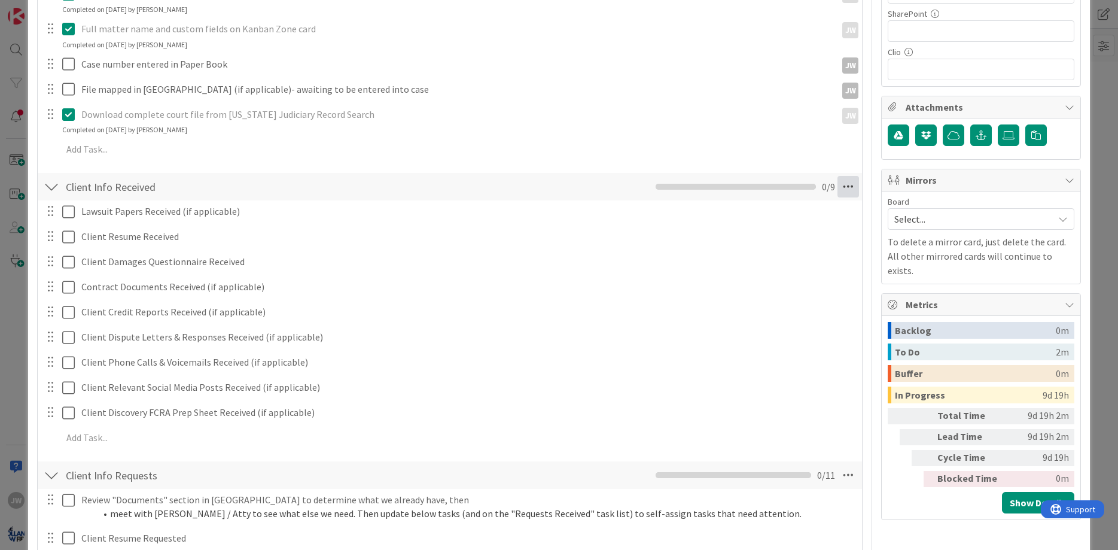
click at [844, 188] on icon at bounding box center [848, 187] width 22 height 22
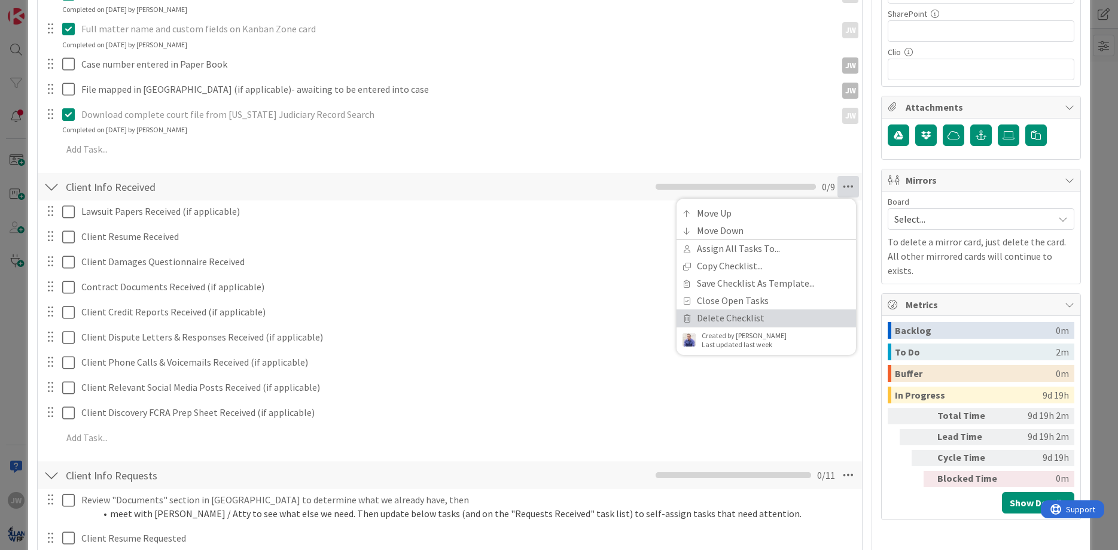
click at [748, 321] on link "Delete Checklist" at bounding box center [765, 317] width 179 height 17
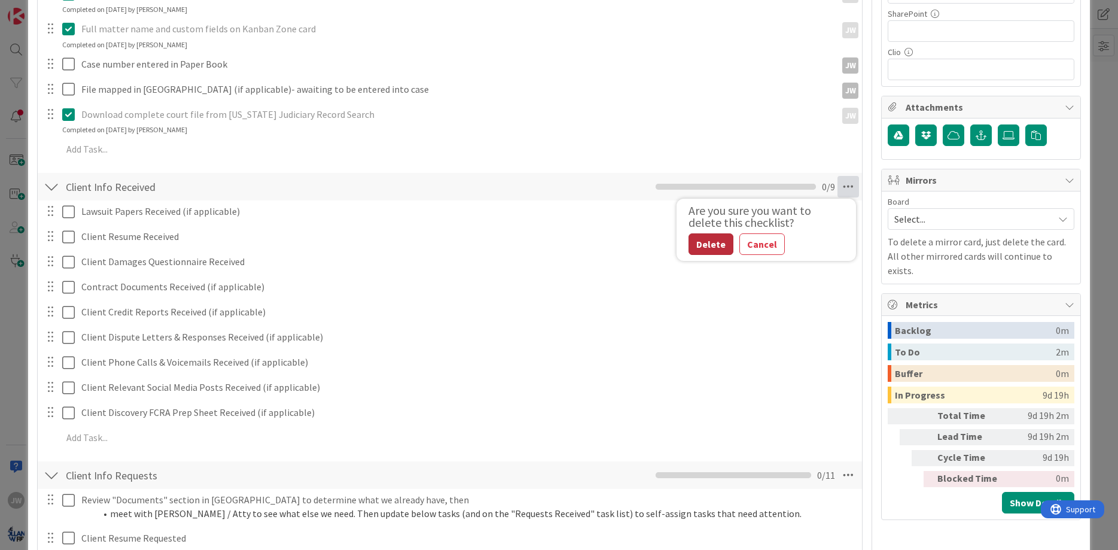
click at [715, 241] on button "Delete" at bounding box center [710, 244] width 45 height 22
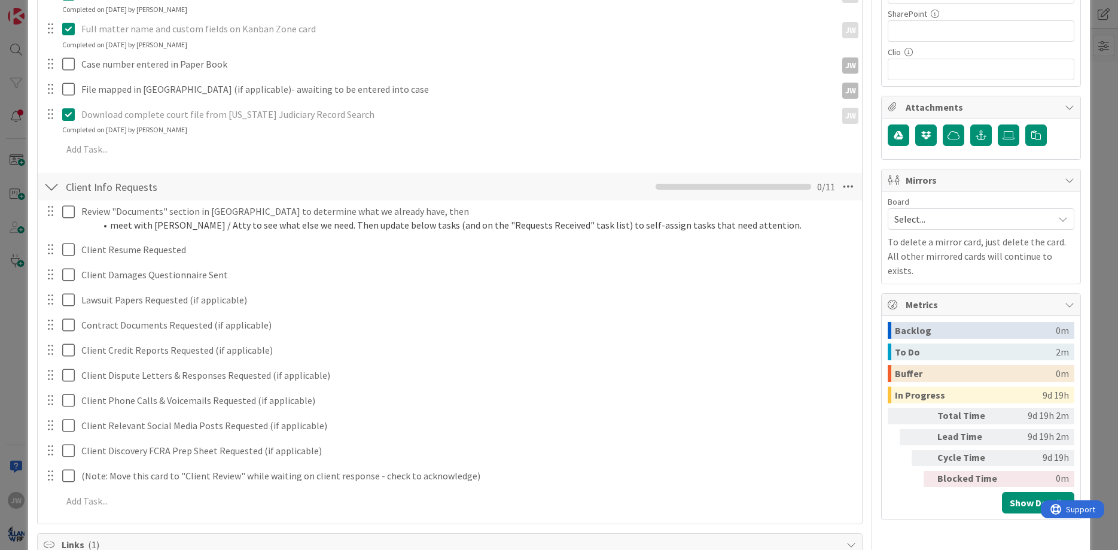
scroll to position [431, 0]
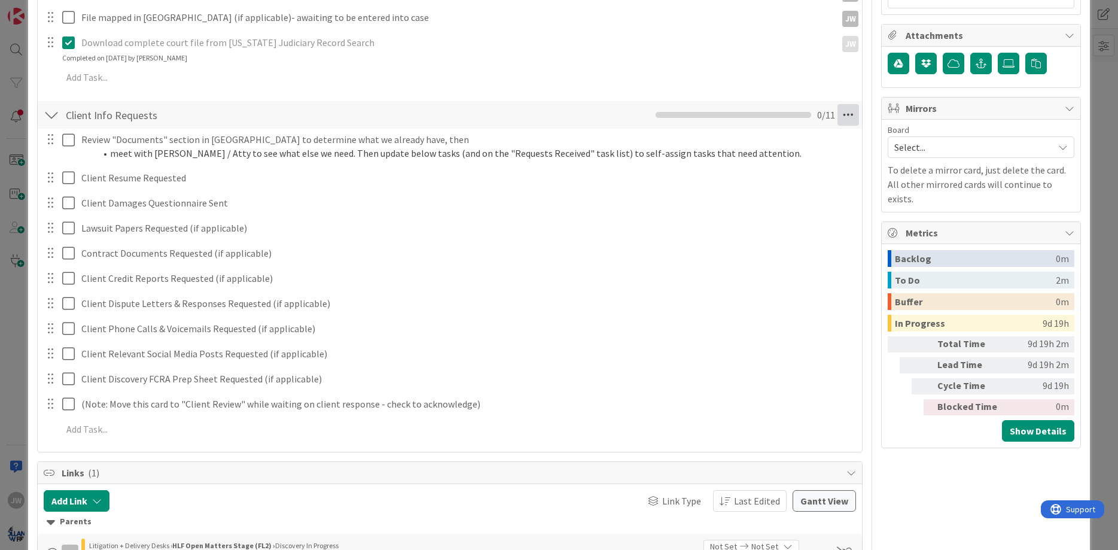
click at [847, 119] on icon at bounding box center [848, 115] width 22 height 22
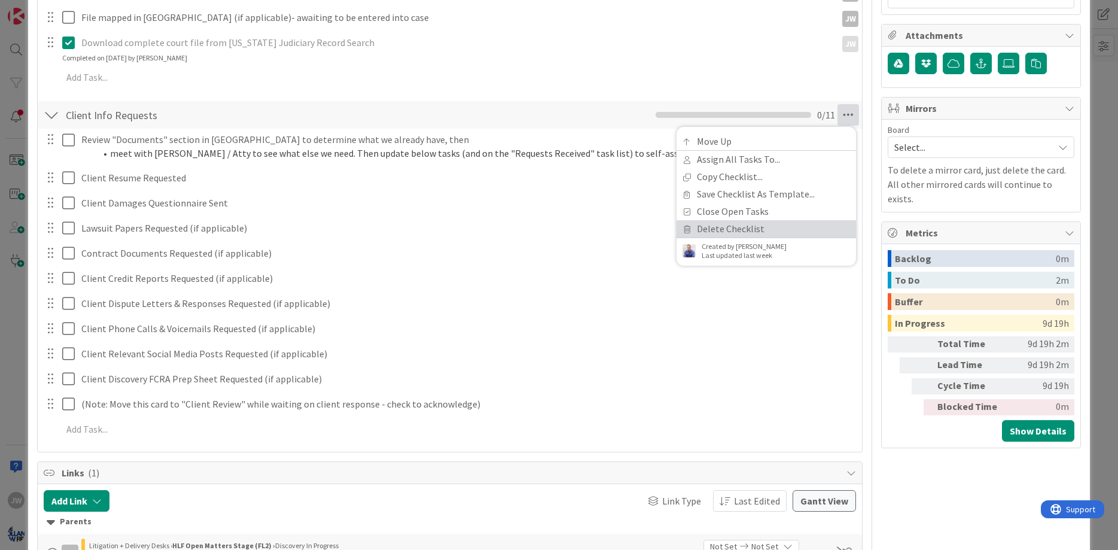
click at [743, 228] on link "Delete Checklist" at bounding box center [765, 228] width 179 height 17
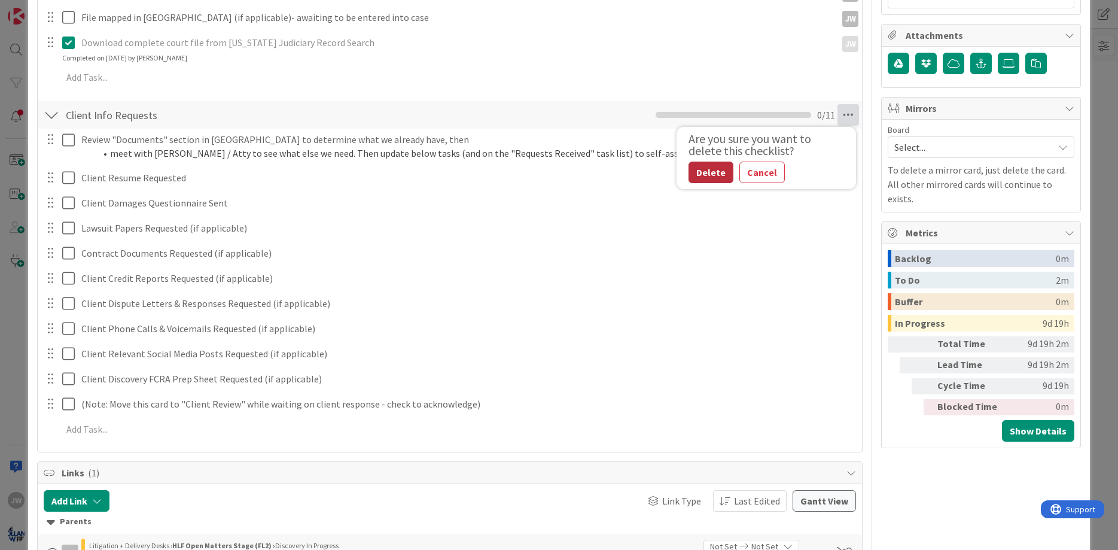
click at [698, 182] on button "Delete" at bounding box center [710, 172] width 45 height 22
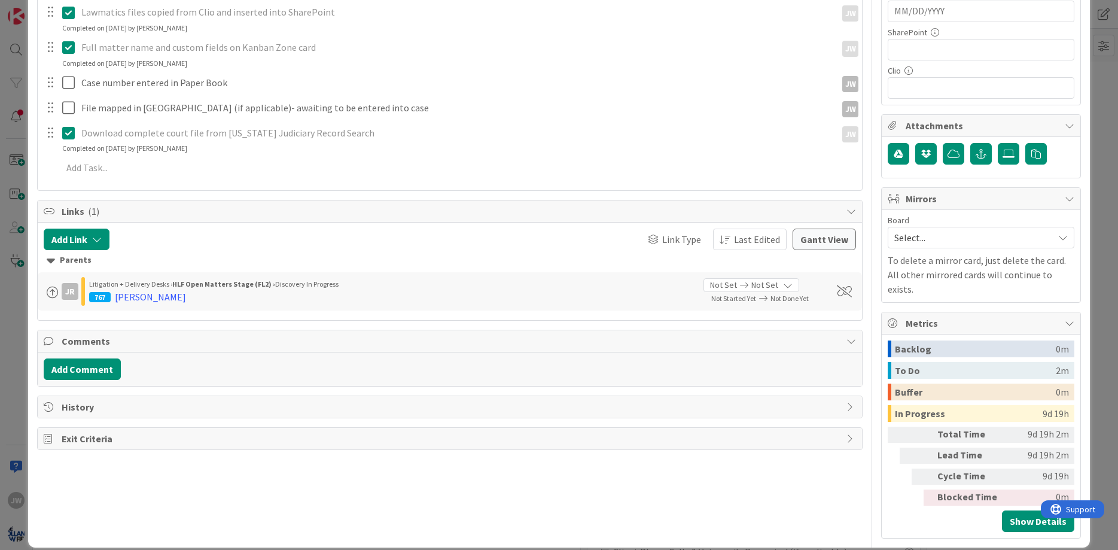
scroll to position [0, 0]
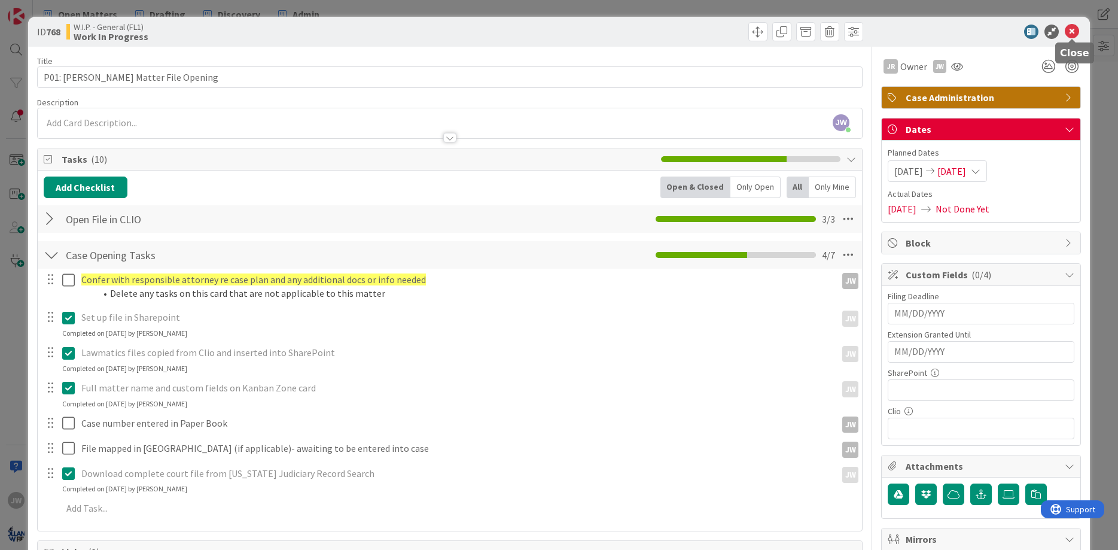
click at [1072, 36] on icon at bounding box center [1071, 32] width 14 height 14
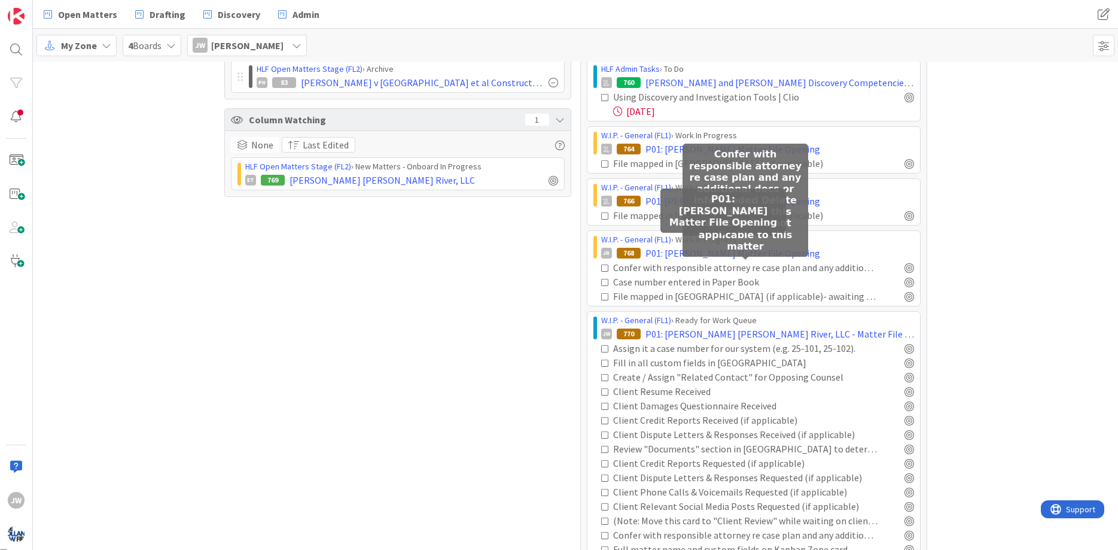
scroll to position [72, 0]
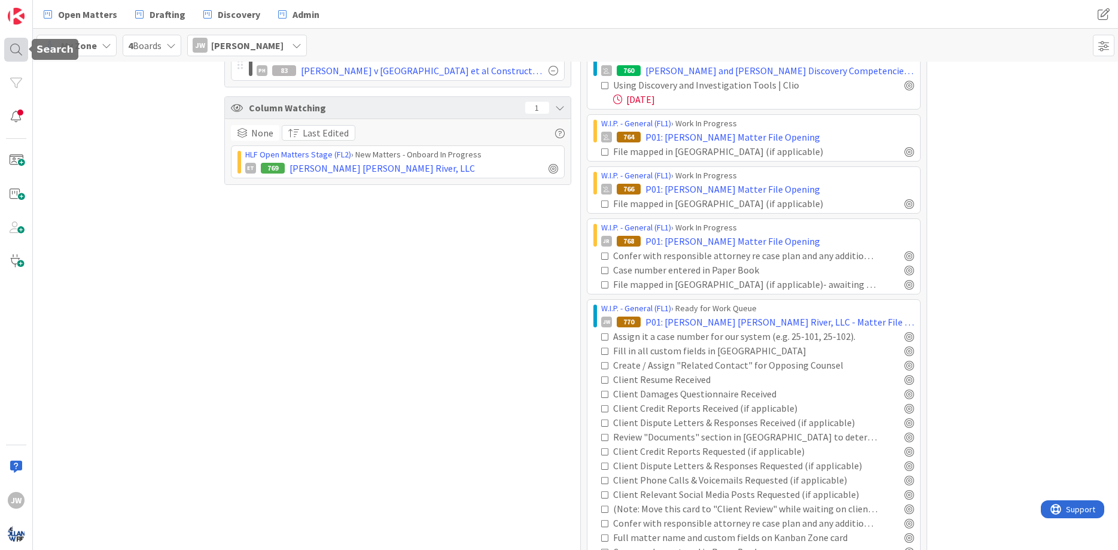
click at [23, 52] on div at bounding box center [16, 50] width 24 height 24
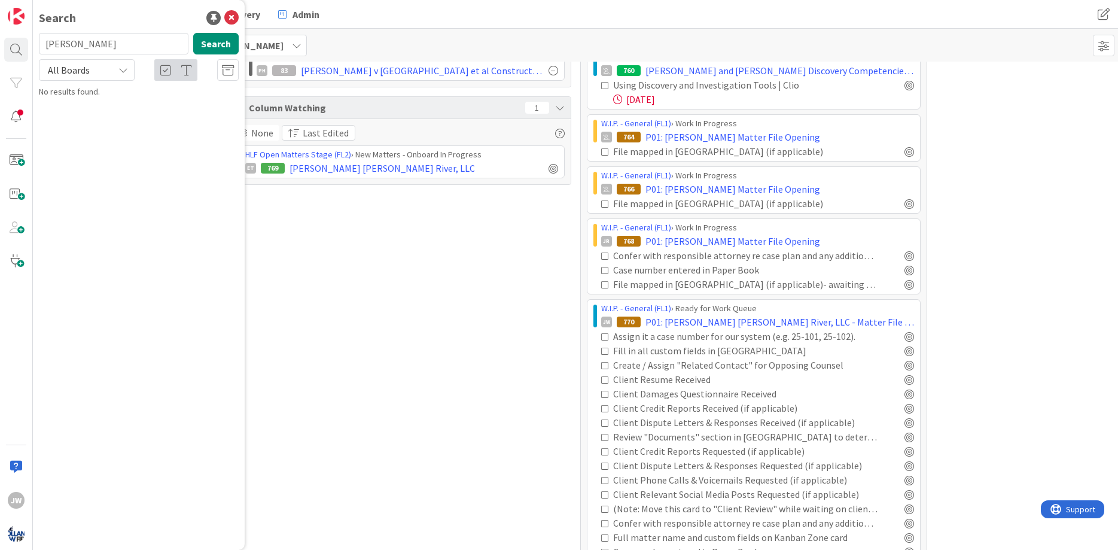
type input "[PERSON_NAME]"
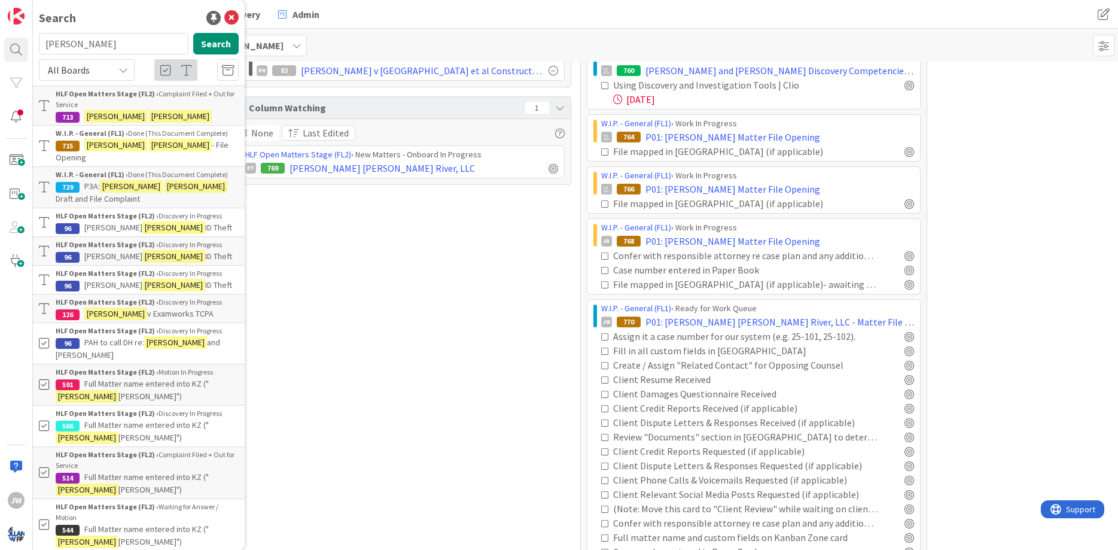
click at [196, 138] on div "W.I.P. - General (FL1) › Done (This Document Complete)" at bounding box center [147, 133] width 183 height 11
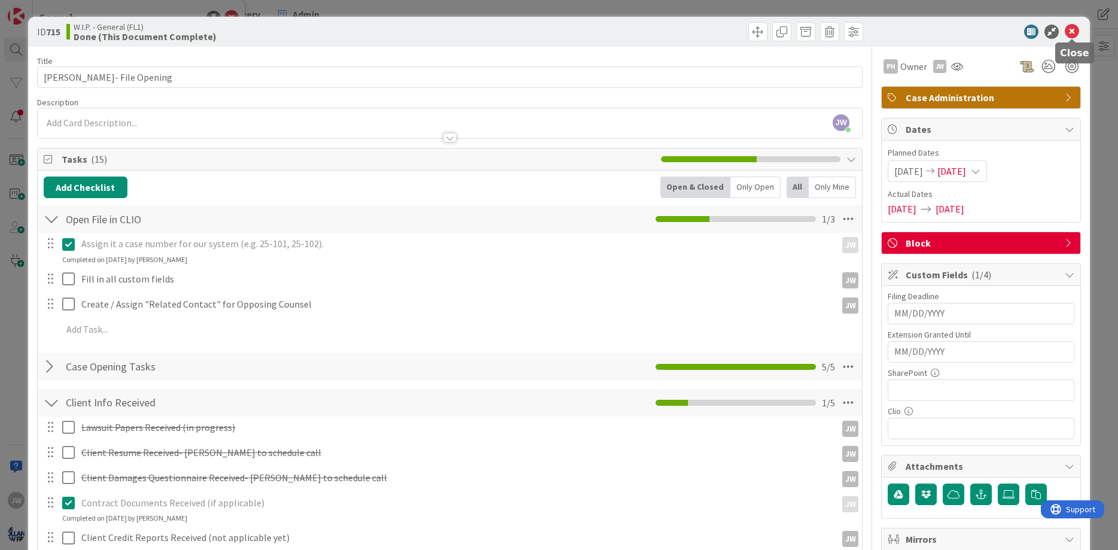
click at [1070, 30] on icon at bounding box center [1071, 32] width 14 height 14
